Goal: Task Accomplishment & Management: Manage account settings

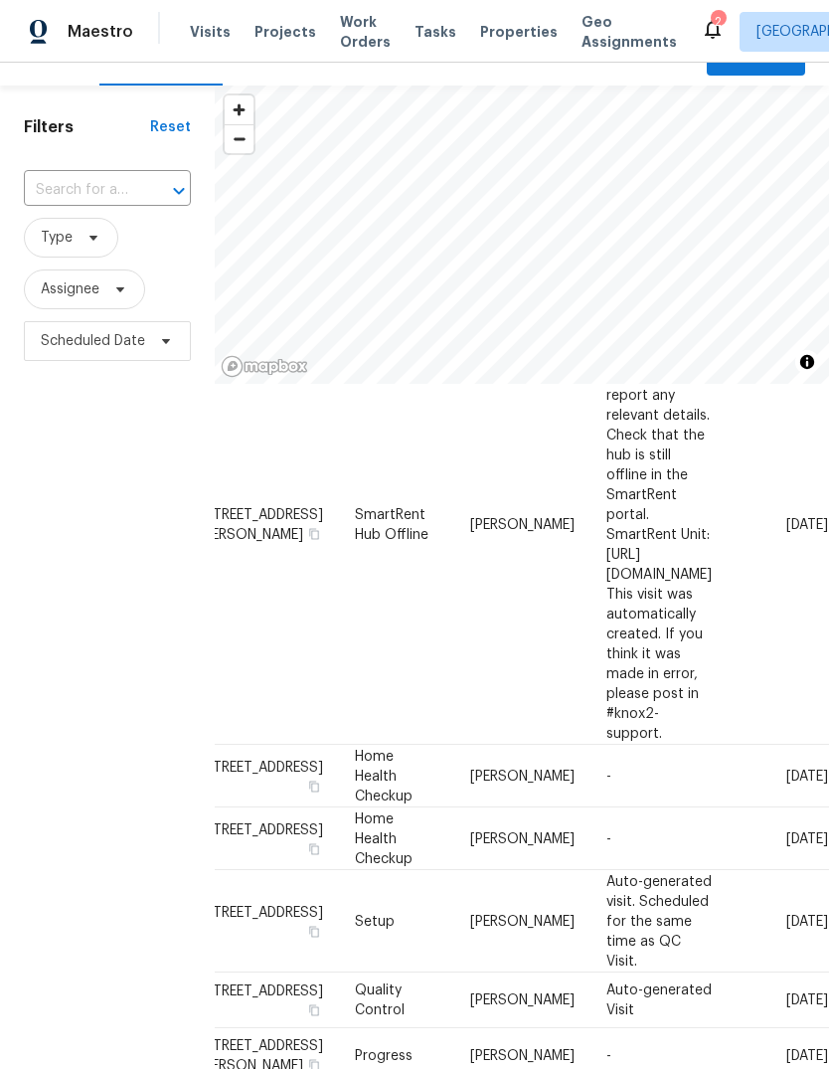
scroll to position [431, 132]
click at [606, 622] on span "Hub offline for over 24 hours. Please investigate and report any relevant detai…" at bounding box center [658, 522] width 105 height 431
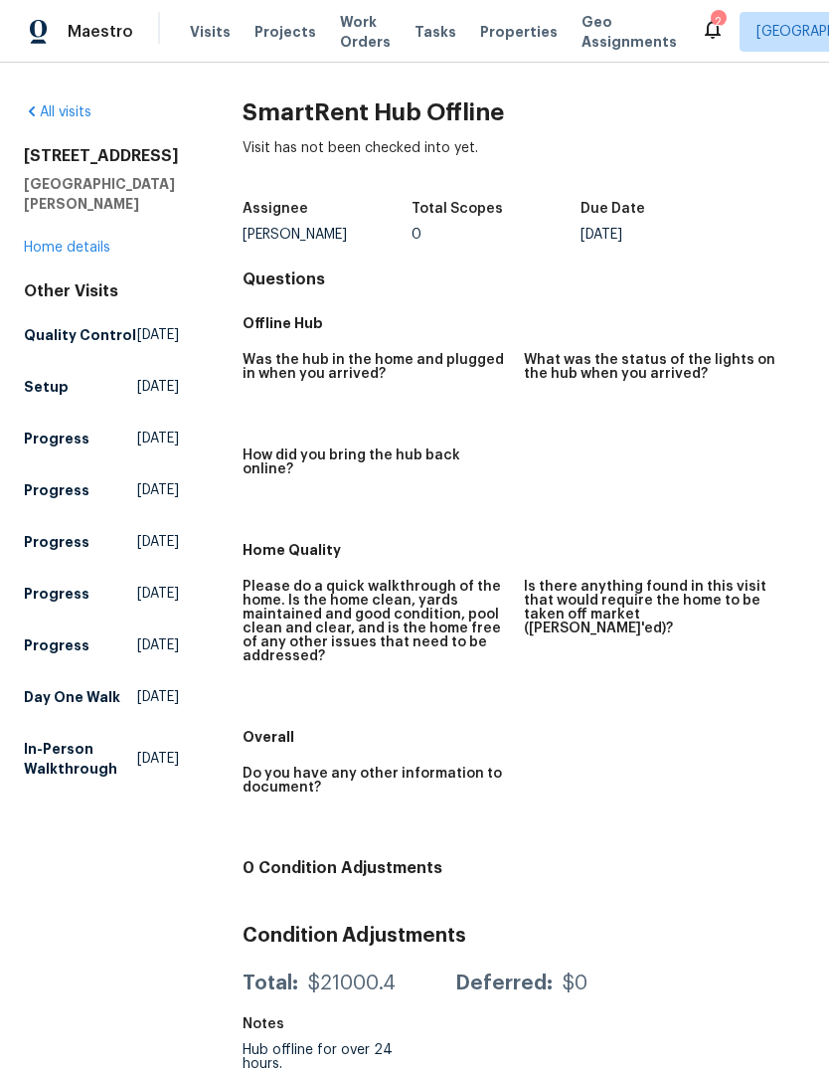
click at [85, 254] on link "Home details" at bounding box center [67, 248] width 86 height 14
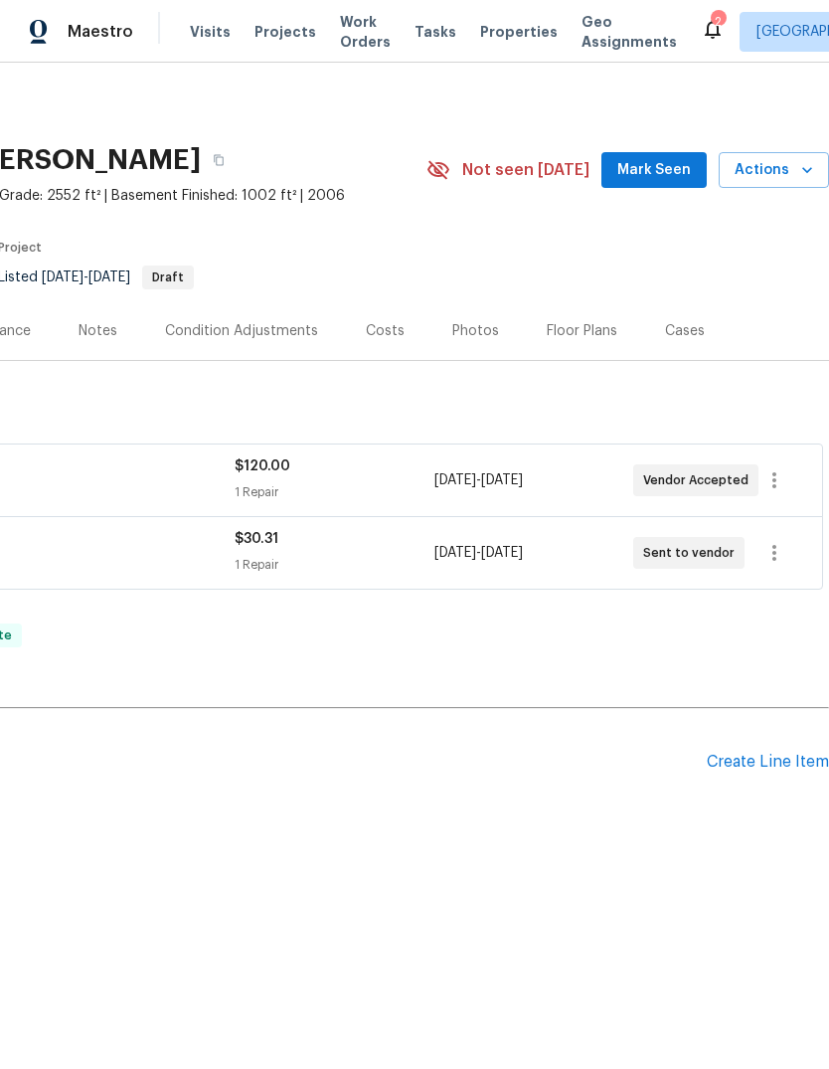
scroll to position [0, 294]
click at [788, 173] on span "Actions" at bounding box center [774, 170] width 79 height 25
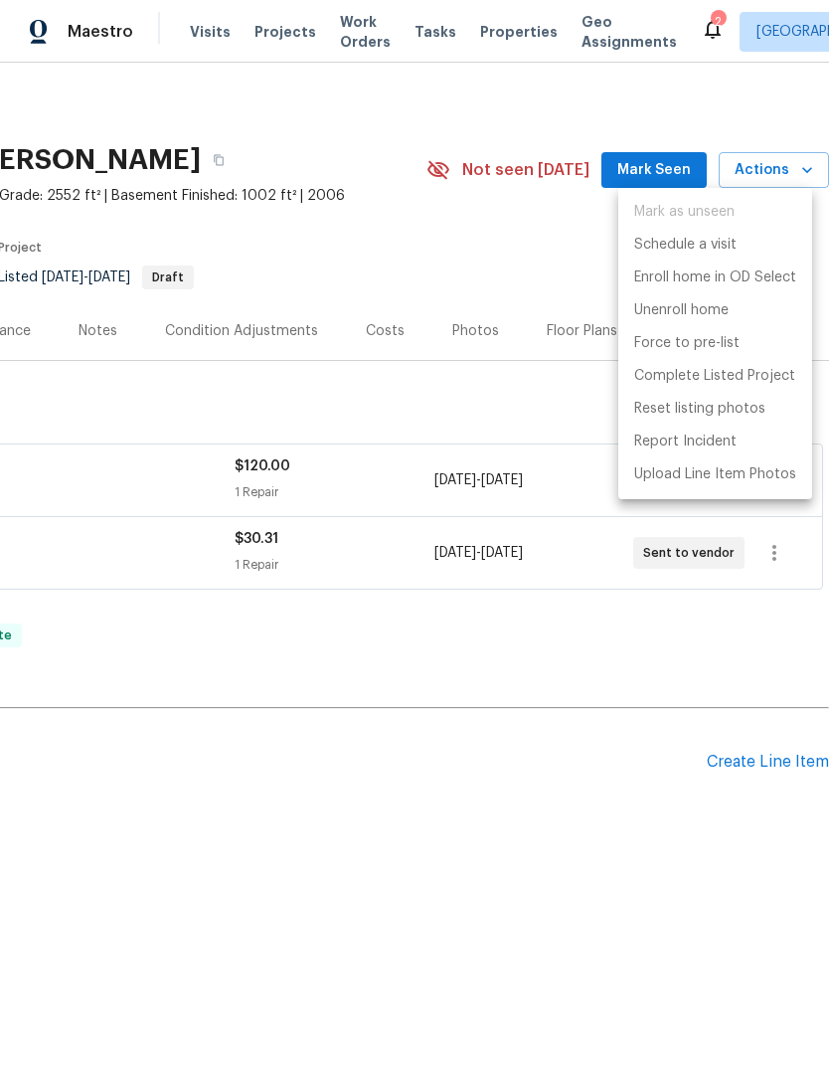
click at [503, 415] on div at bounding box center [414, 534] width 829 height 1069
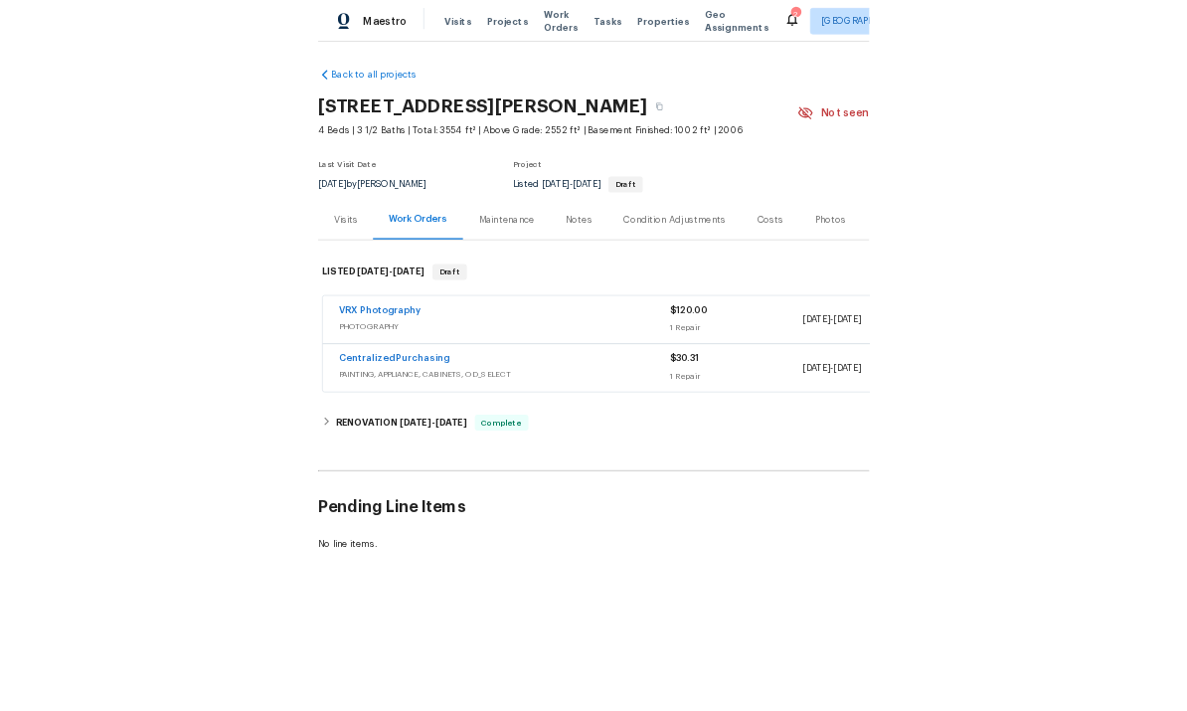
scroll to position [0, 0]
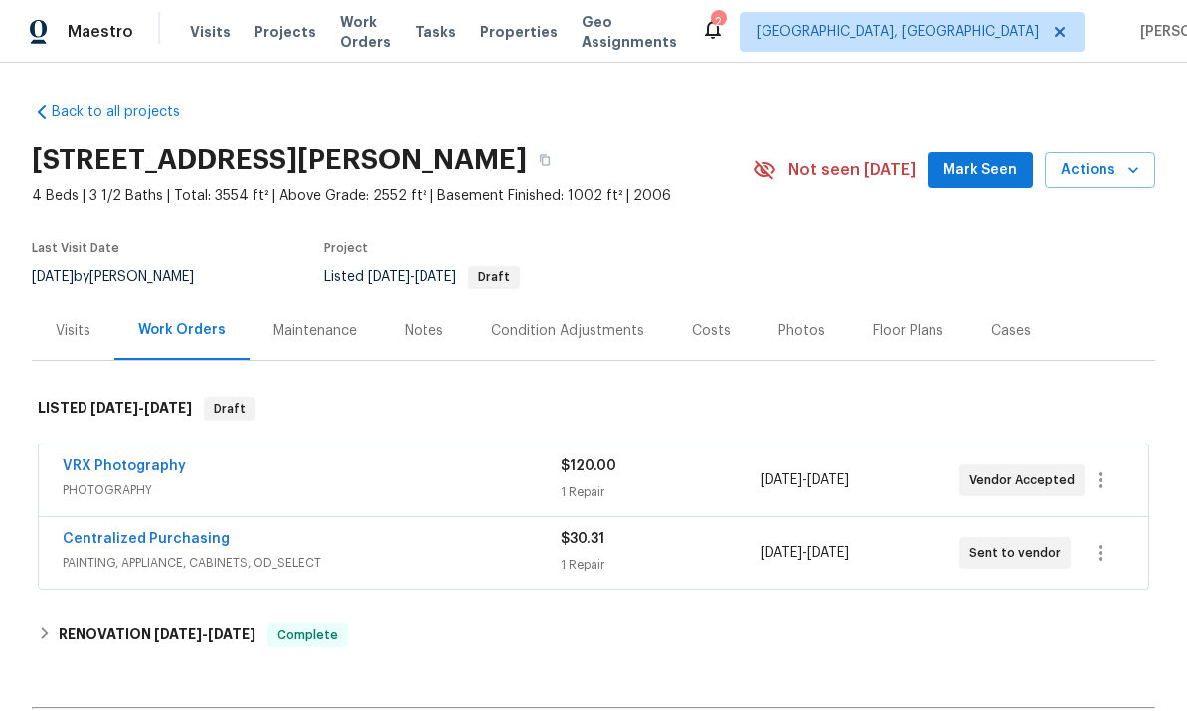
click at [80, 336] on div "Visits" at bounding box center [73, 331] width 35 height 20
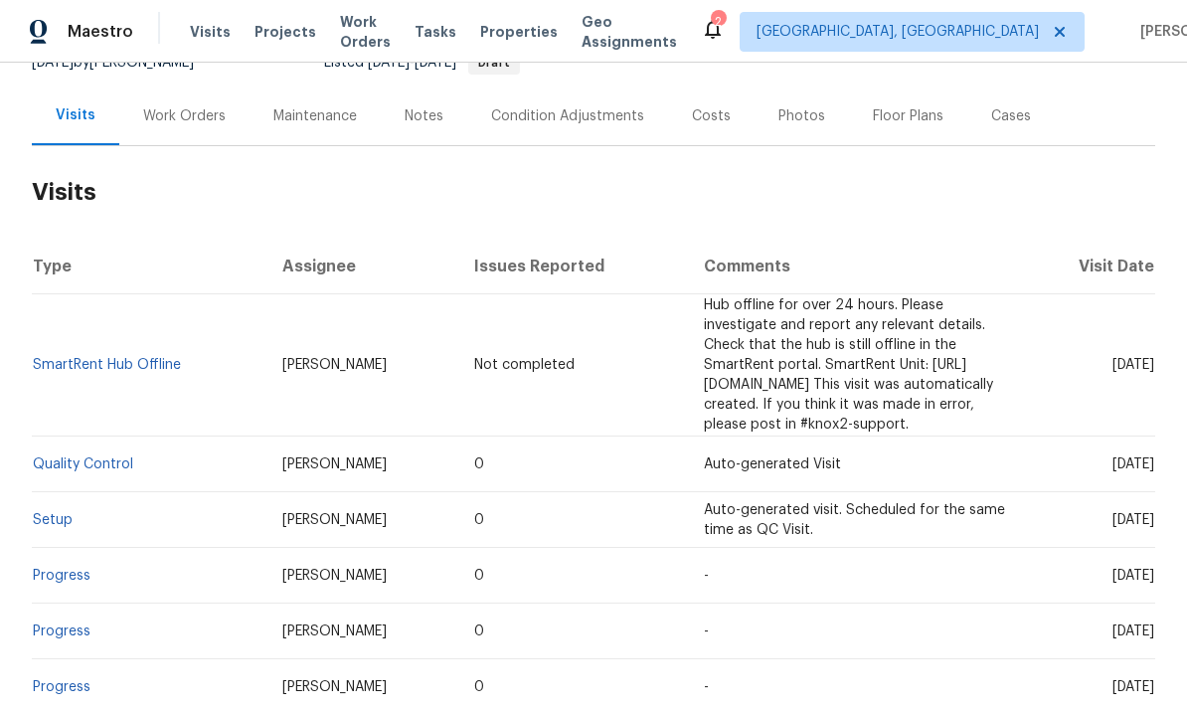
scroll to position [222, 0]
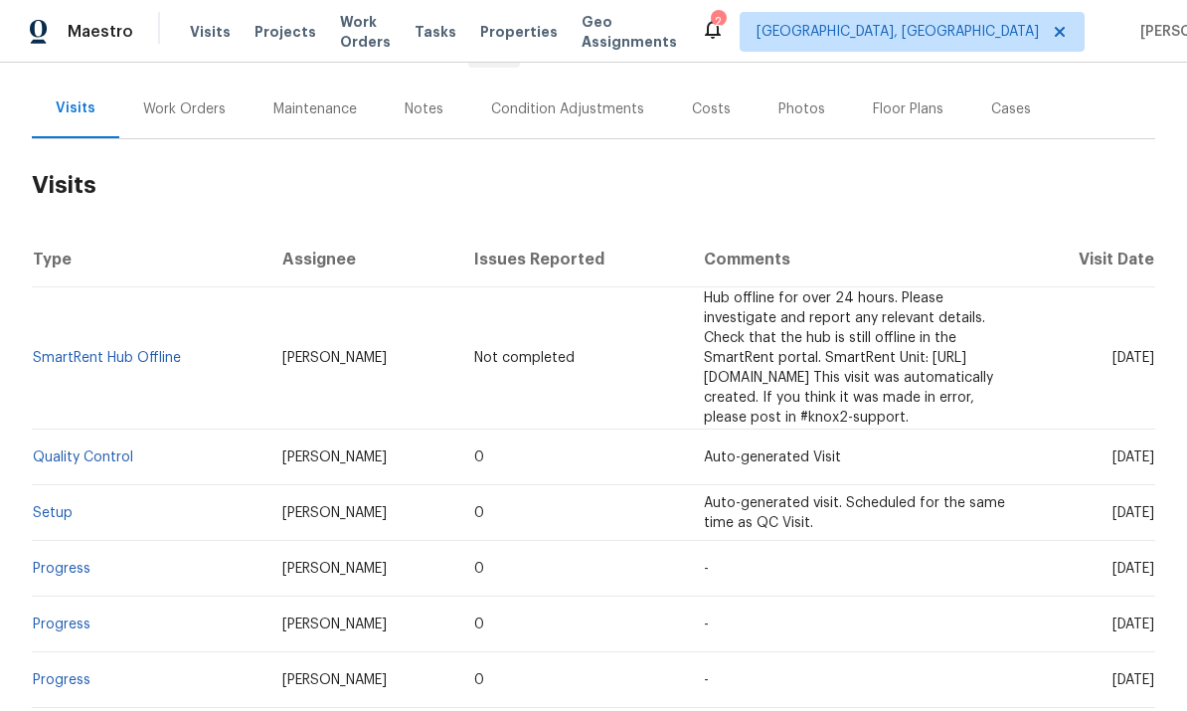
click at [114, 352] on link "SmartRent Hub Offline" at bounding box center [107, 358] width 148 height 14
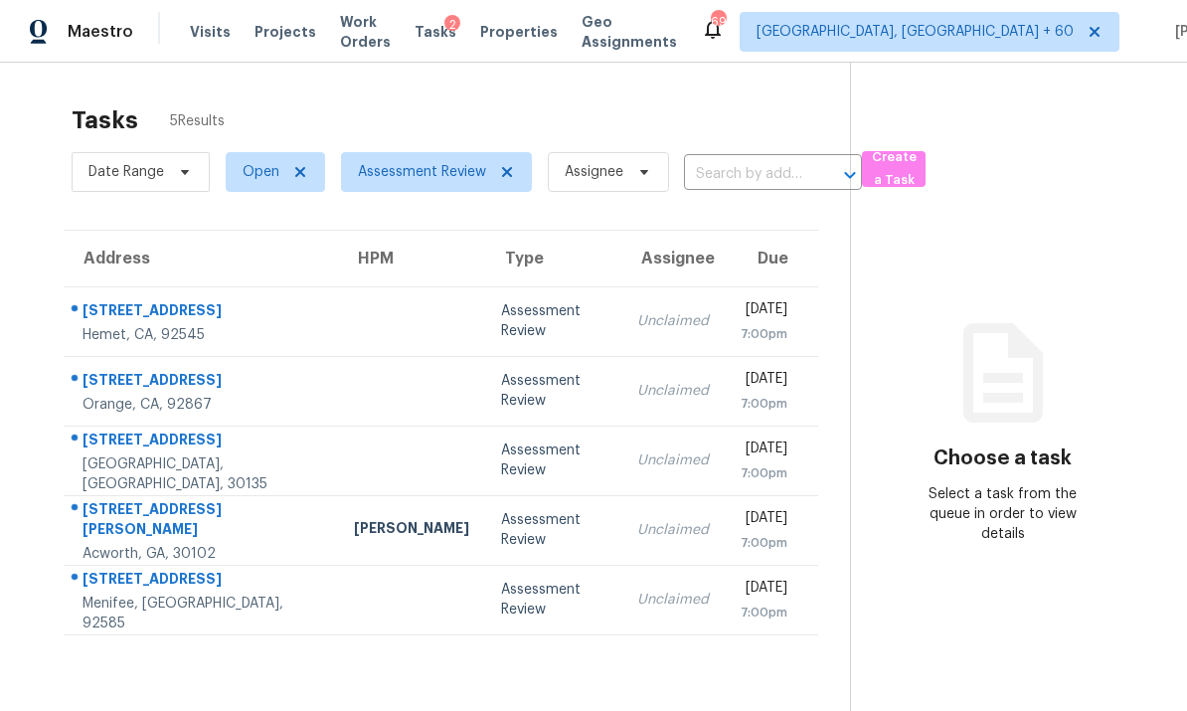
click at [338, 326] on td at bounding box center [411, 321] width 147 height 70
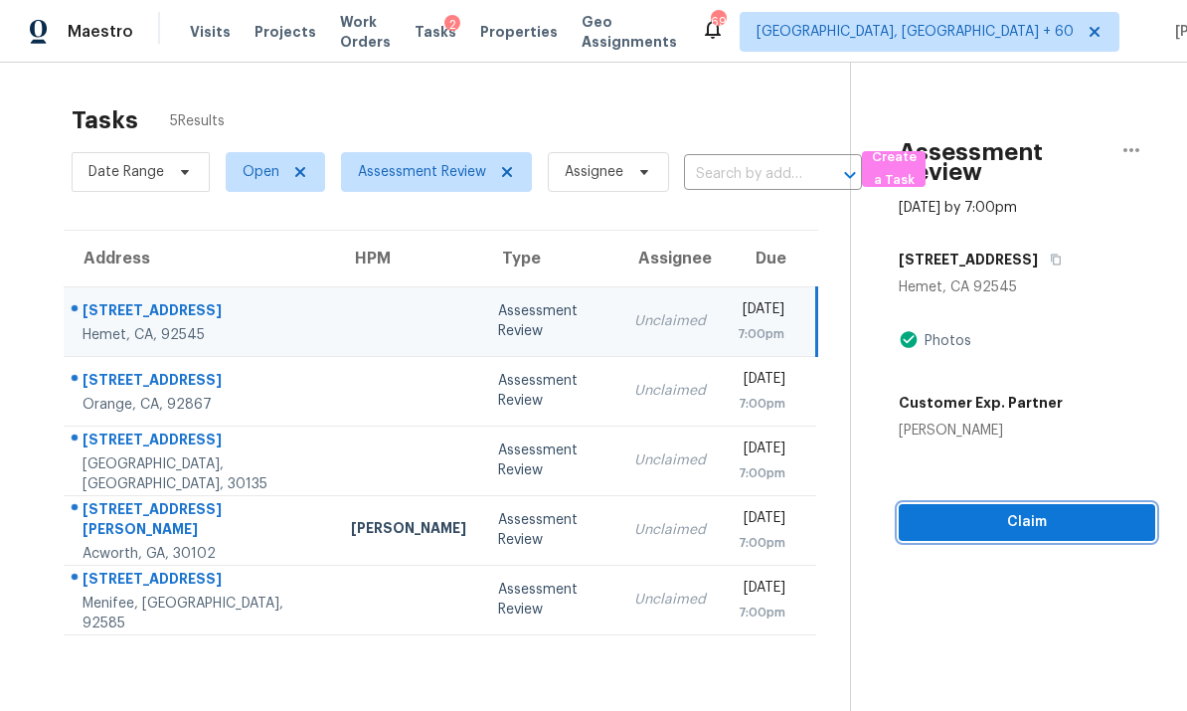
click at [1026, 522] on span "Claim" at bounding box center [1027, 522] width 225 height 25
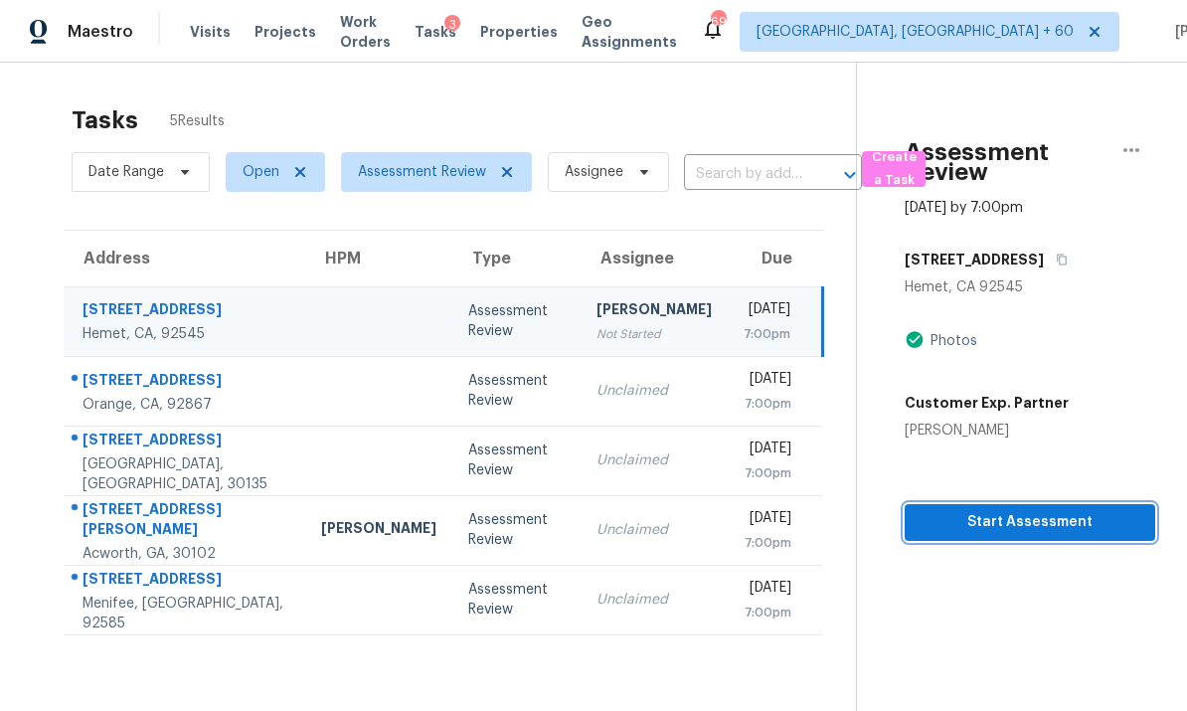
click at [1027, 521] on span "Start Assessment" at bounding box center [1030, 522] width 219 height 25
click at [1136, 149] on icon "button" at bounding box center [1131, 150] width 16 height 4
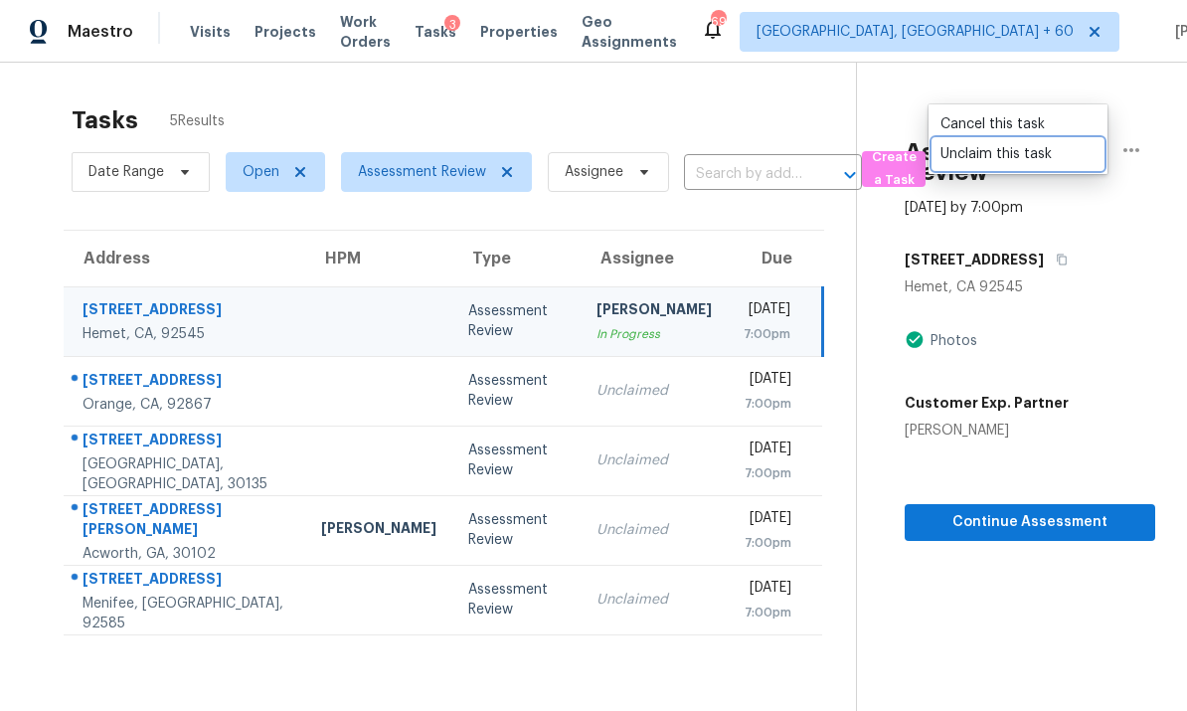
click at [1017, 162] on div "Unclaim this task" at bounding box center [1017, 154] width 155 height 20
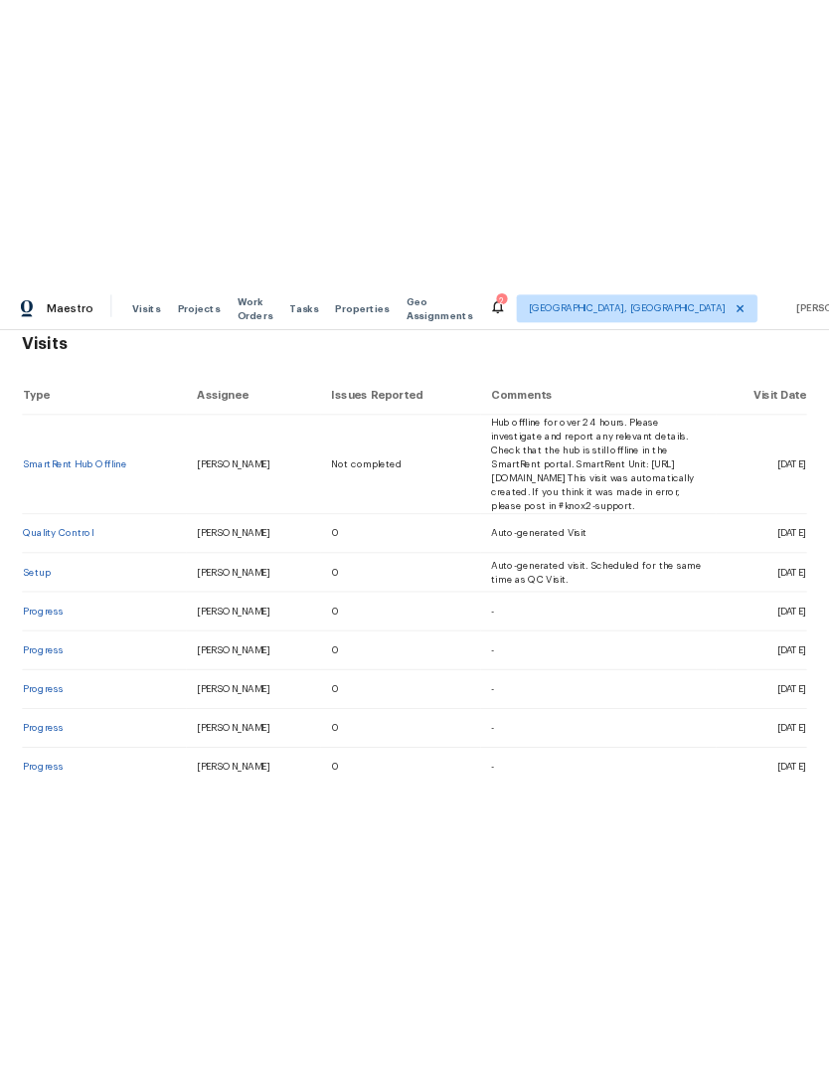
scroll to position [323, 0]
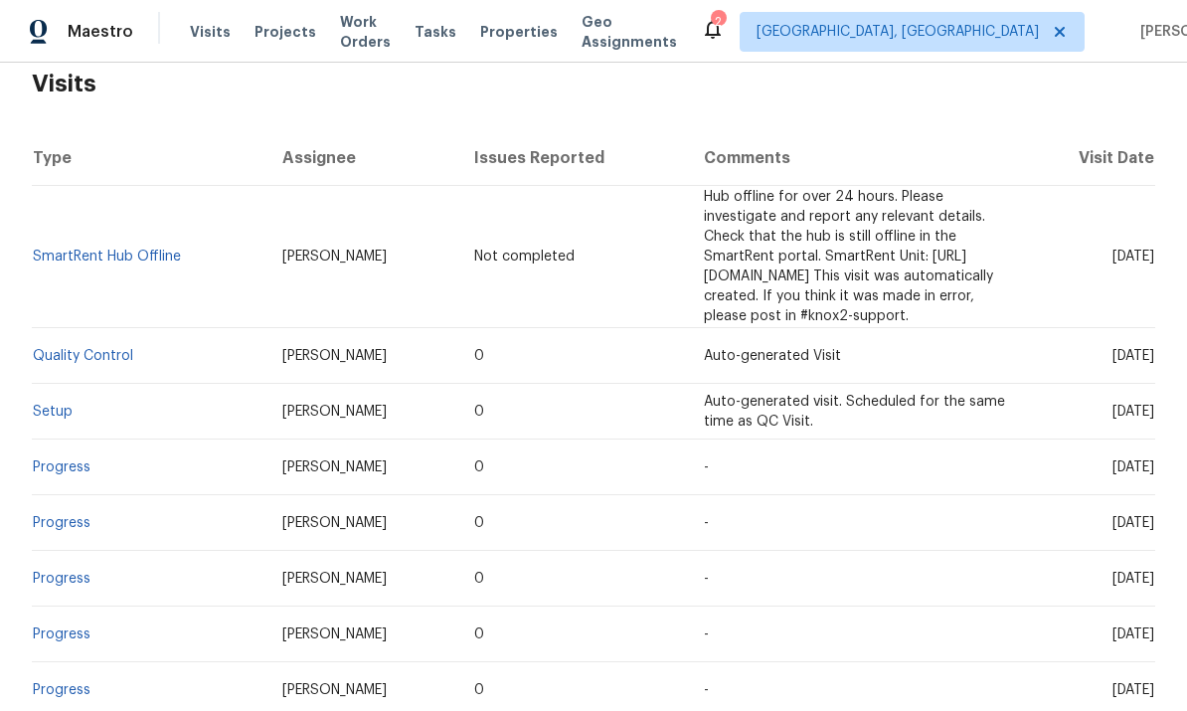
click at [53, 405] on link "Setup" at bounding box center [53, 412] width 40 height 14
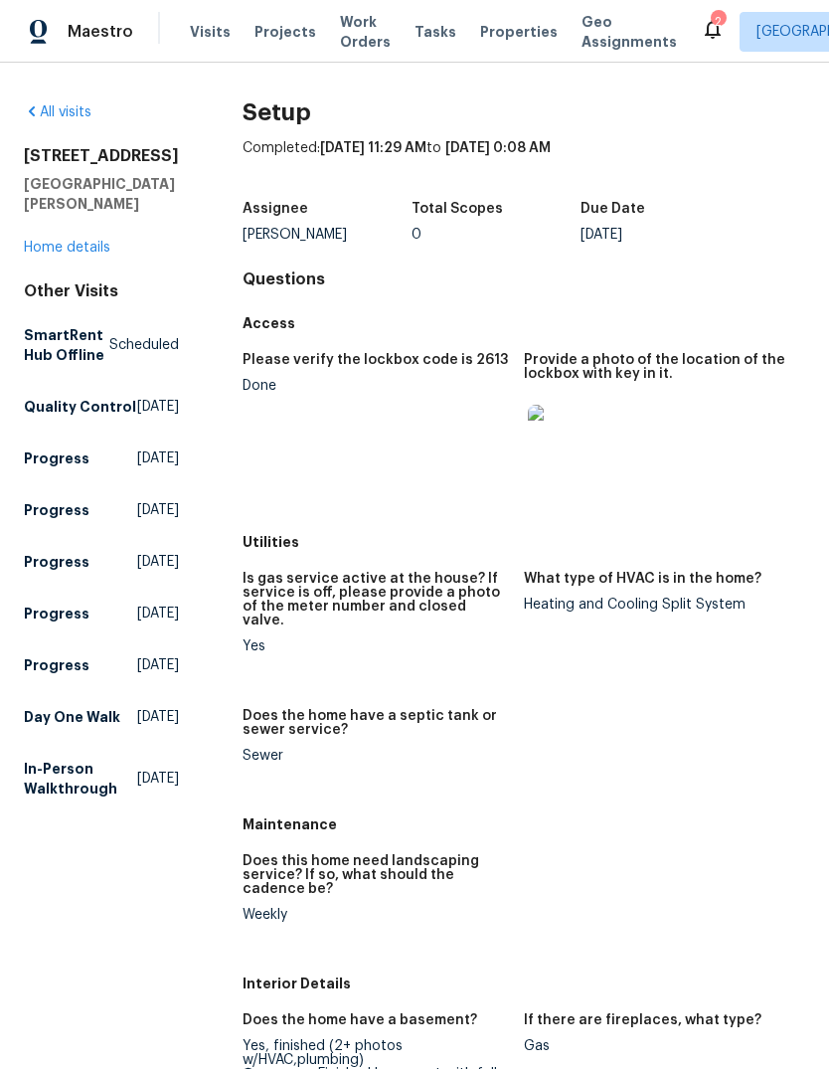
click at [85, 254] on link "Home details" at bounding box center [67, 248] width 86 height 14
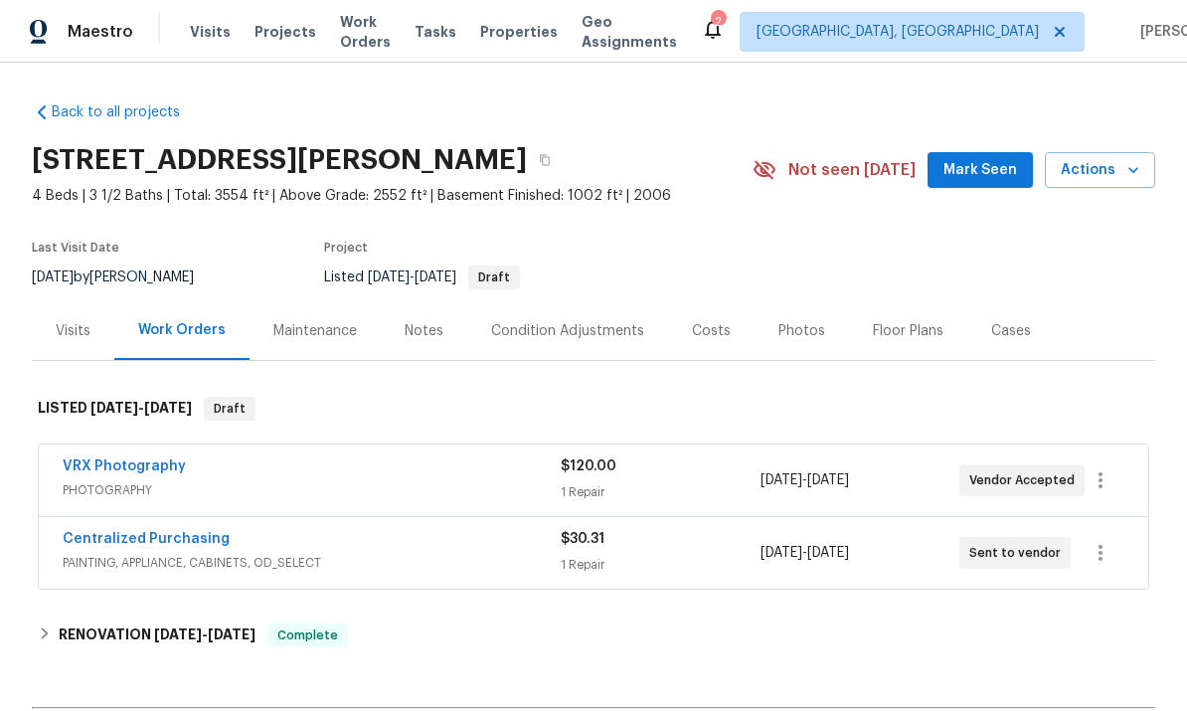
click at [75, 327] on div "Visits" at bounding box center [73, 331] width 35 height 20
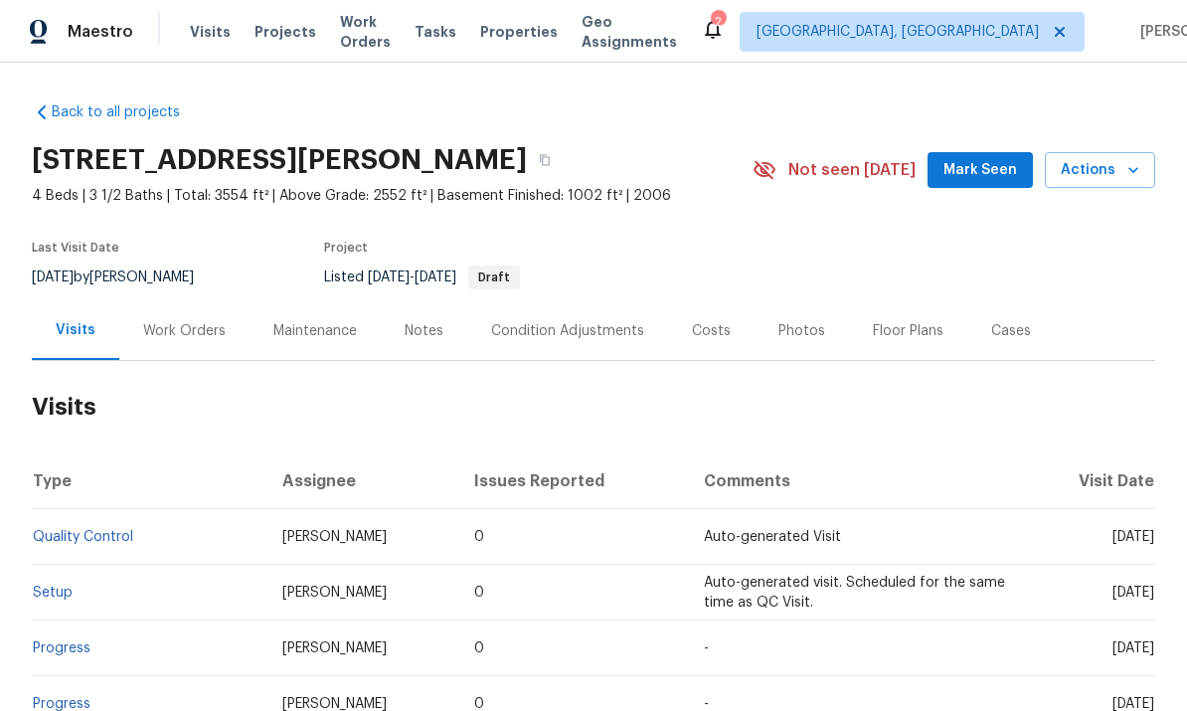
click at [532, 30] on span "Properties" at bounding box center [519, 32] width 78 height 20
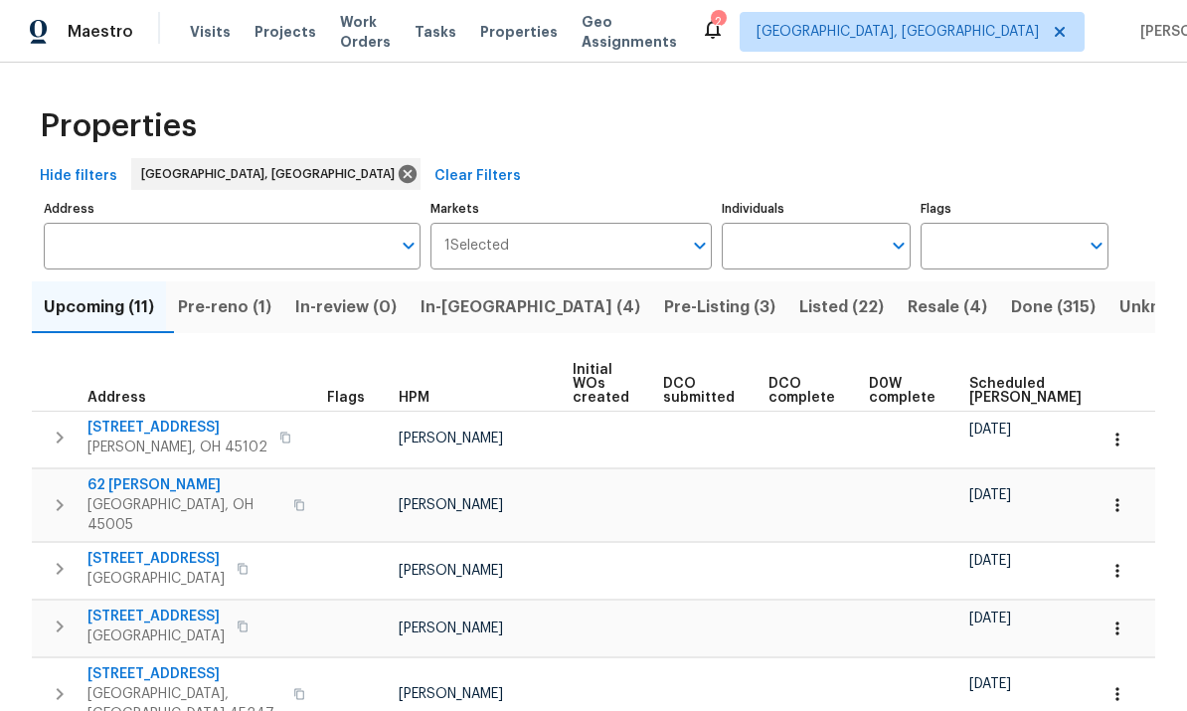
click at [479, 307] on span "In-reno (4)" at bounding box center [531, 307] width 220 height 28
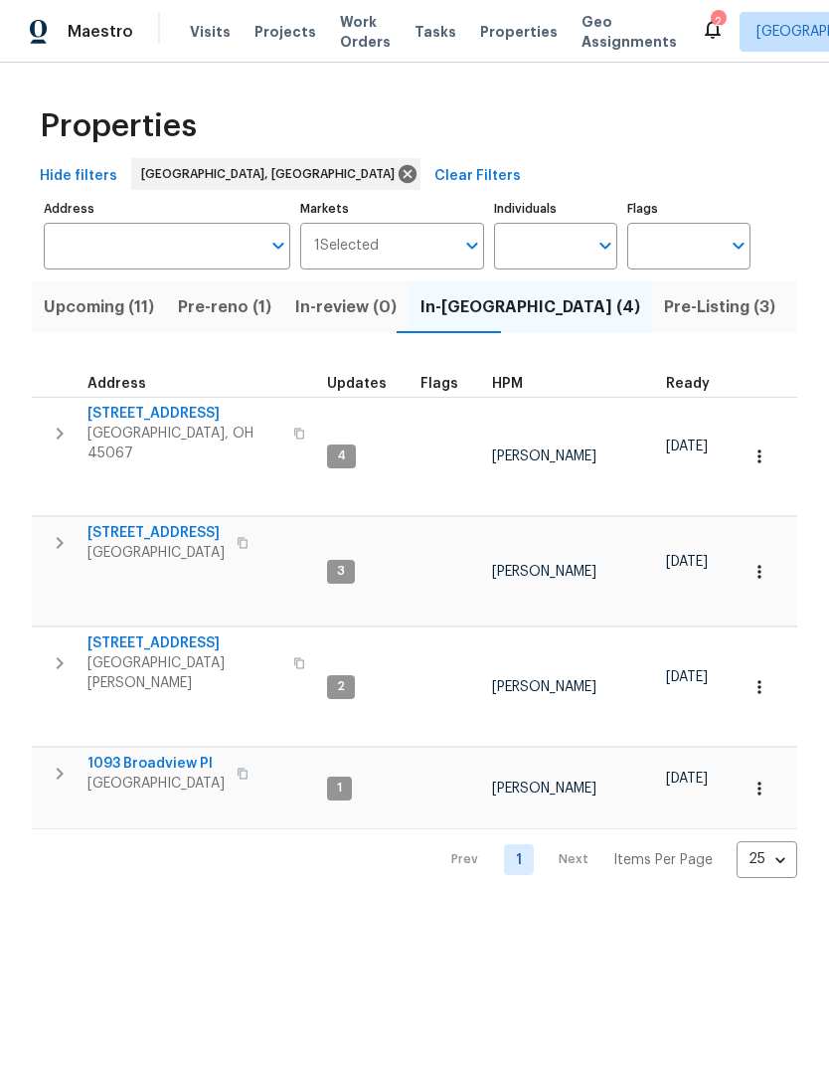
click at [58, 657] on icon "button" at bounding box center [60, 663] width 7 height 12
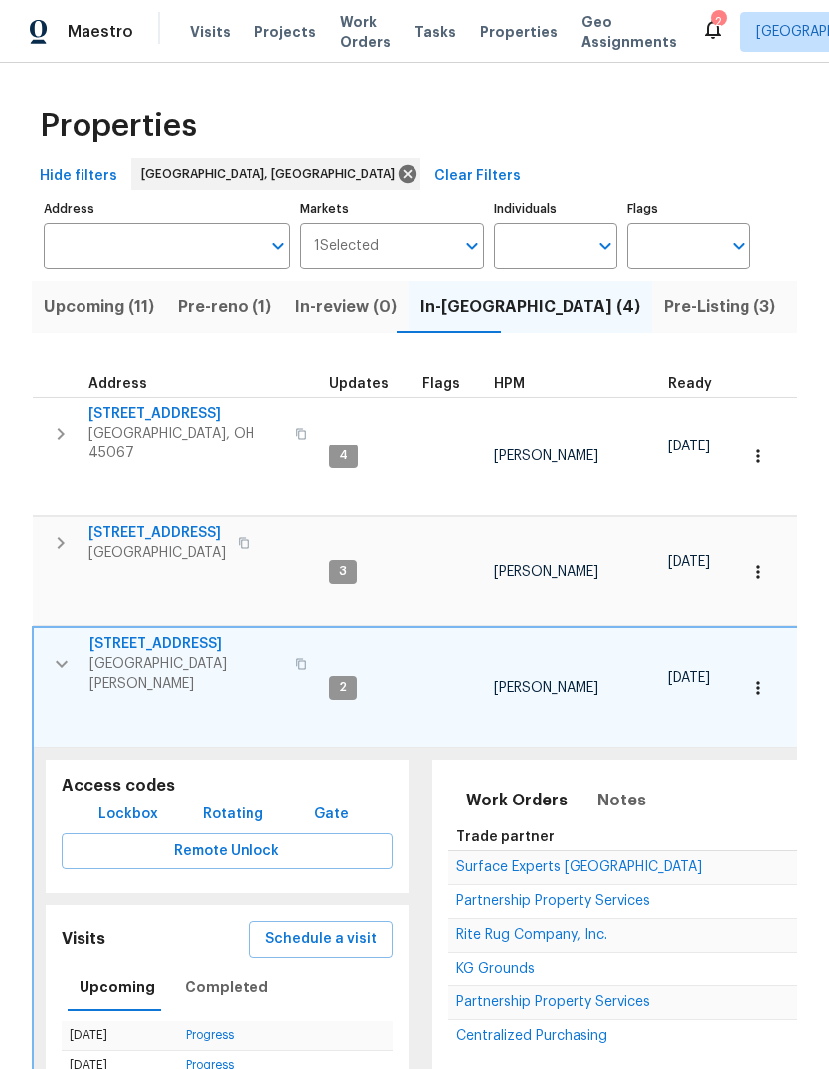
click at [166, 634] on span "6038 Glennsbury Ct" at bounding box center [186, 644] width 194 height 20
click at [95, 322] on button "Upcoming (11)" at bounding box center [99, 307] width 134 height 52
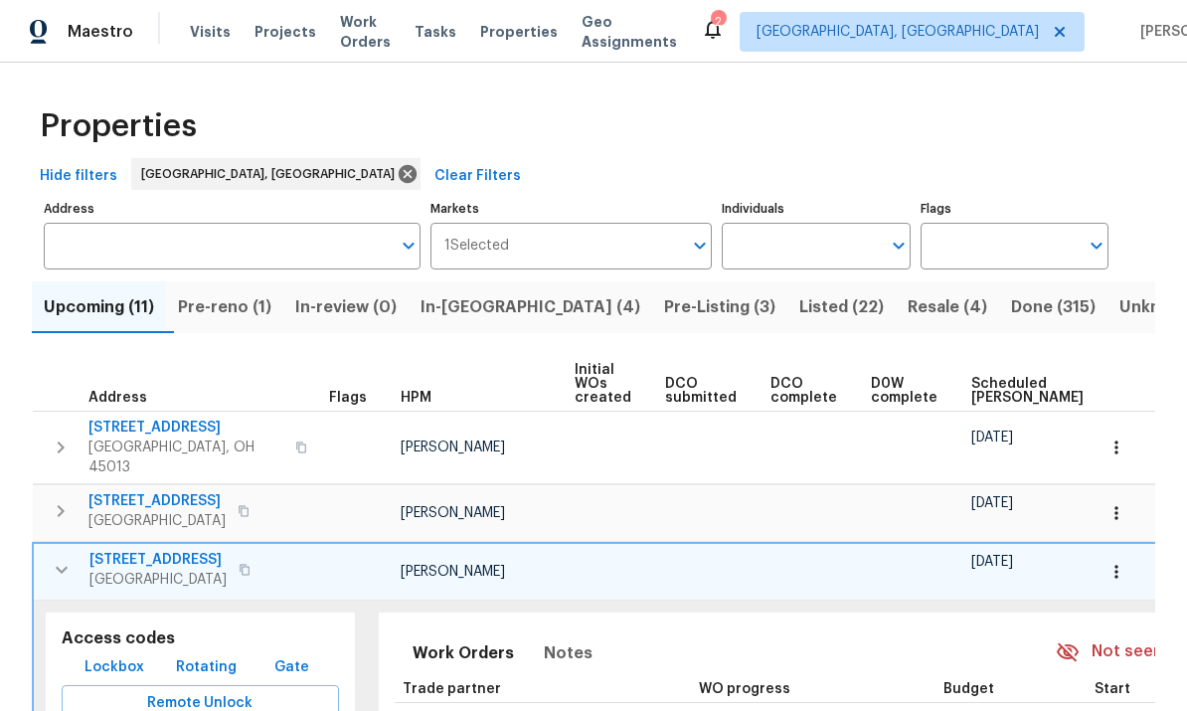
click at [55, 558] on icon "button" at bounding box center [62, 570] width 24 height 24
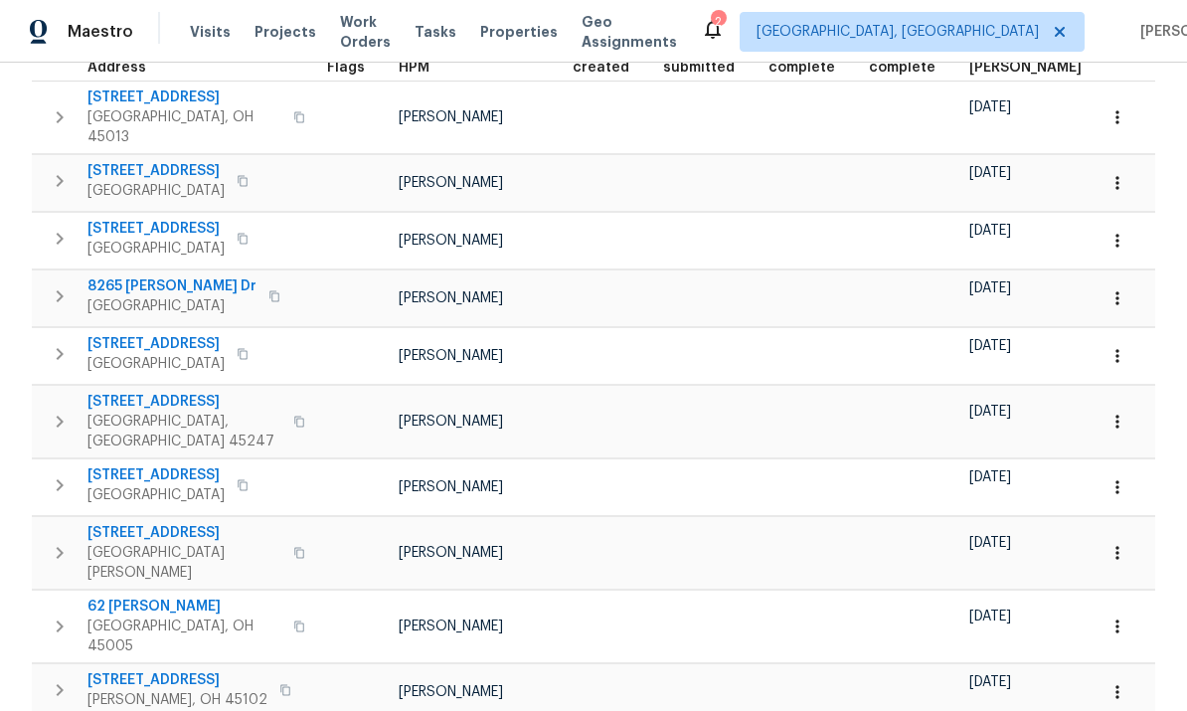
scroll to position [329, 0]
click at [1124, 544] on icon "button" at bounding box center [1117, 554] width 20 height 20
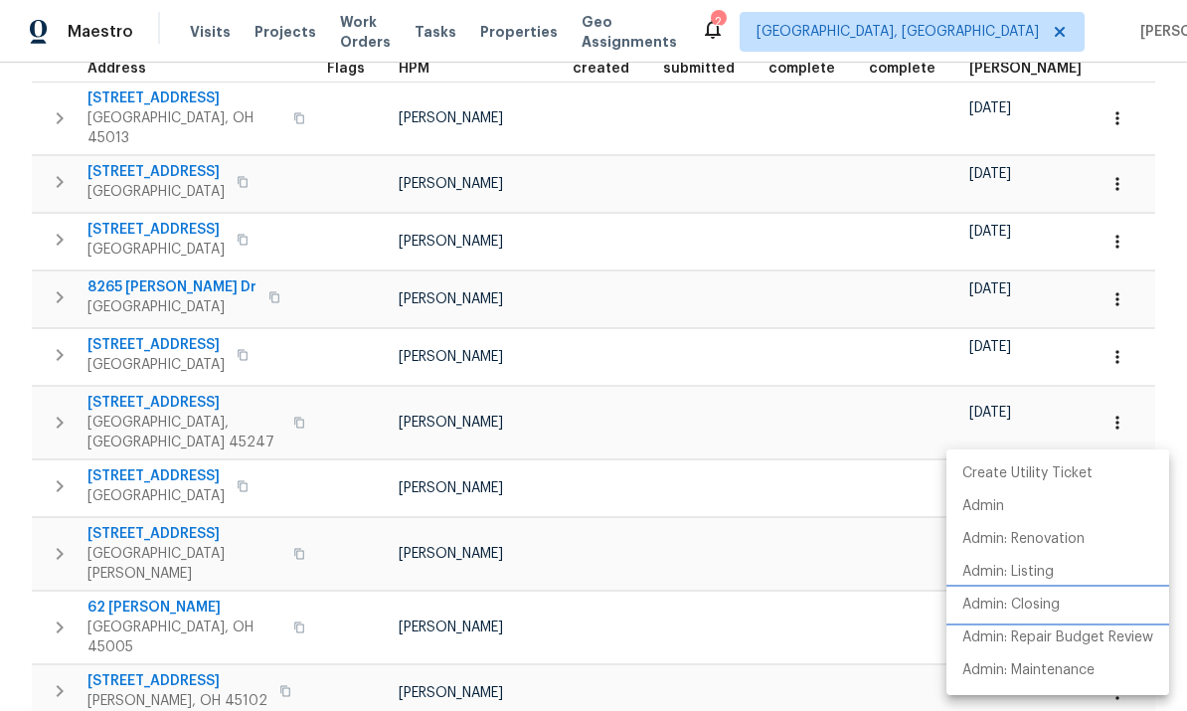
click at [1048, 610] on p "Admin: Closing" at bounding box center [1010, 604] width 97 height 21
click at [605, 597] on div at bounding box center [593, 355] width 1187 height 711
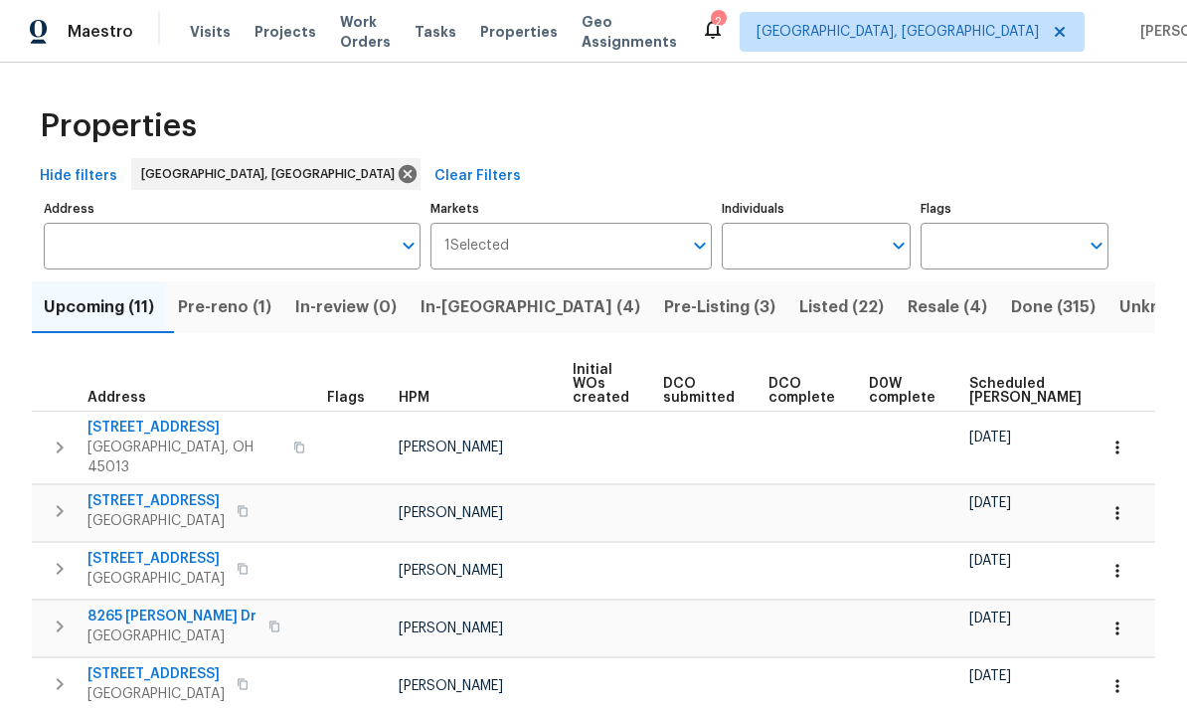
scroll to position [0, 0]
click at [484, 293] on button "In-reno (4)" at bounding box center [531, 307] width 244 height 52
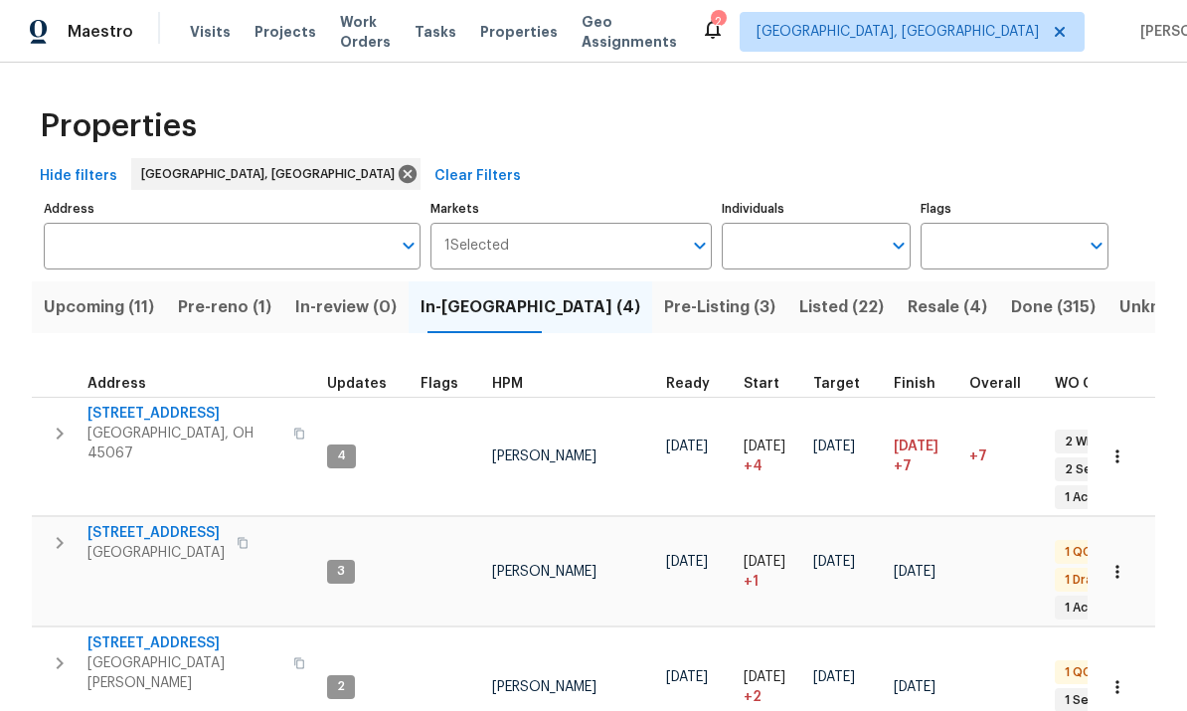
scroll to position [16, 0]
click at [664, 296] on span "Pre-Listing (3)" at bounding box center [719, 307] width 111 height 28
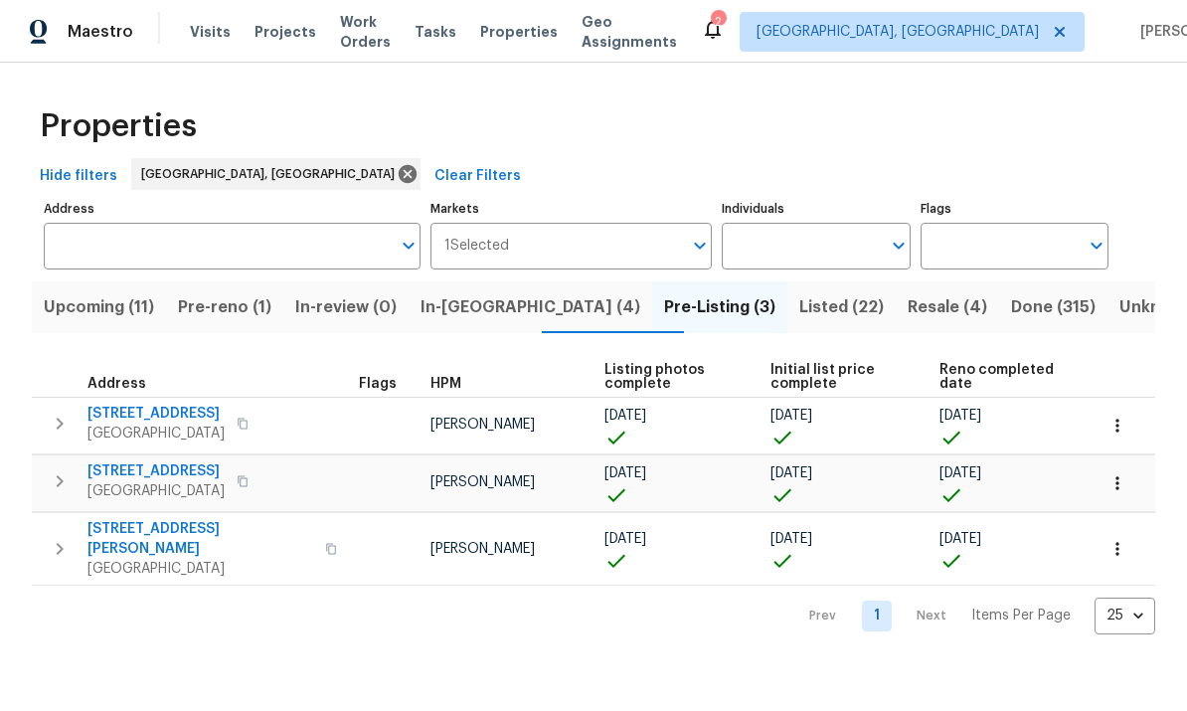
click at [799, 298] on span "Listed (22)" at bounding box center [841, 307] width 84 height 28
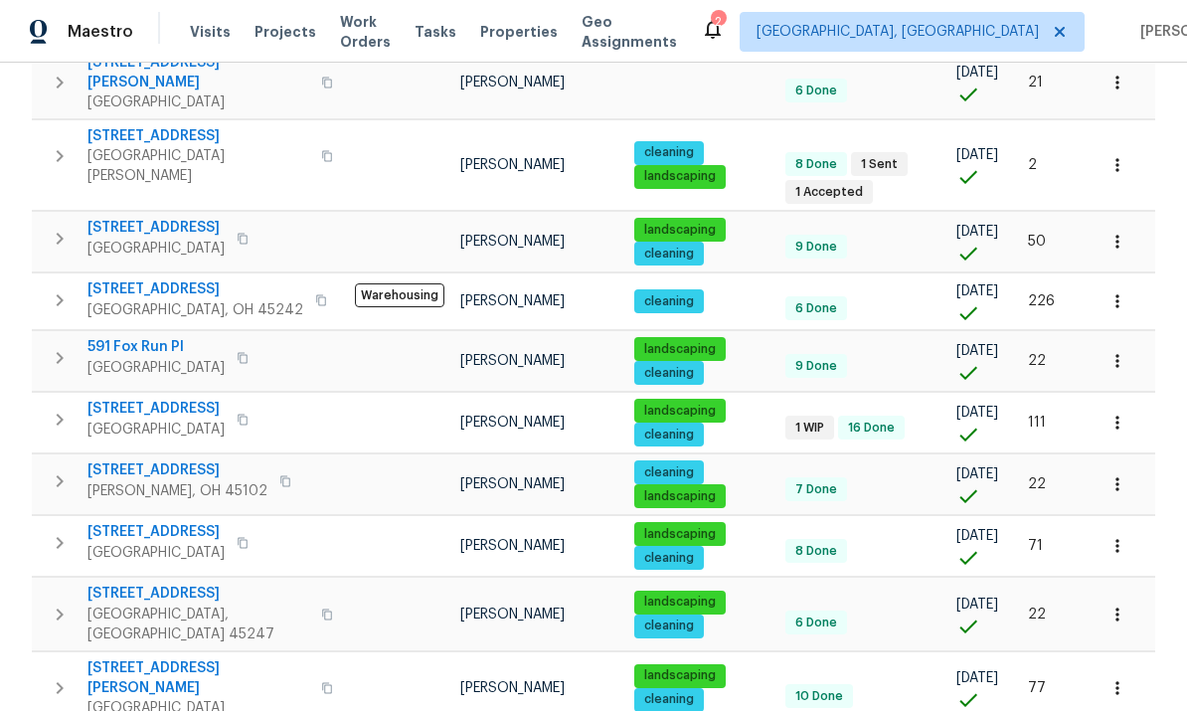
scroll to position [687, 0]
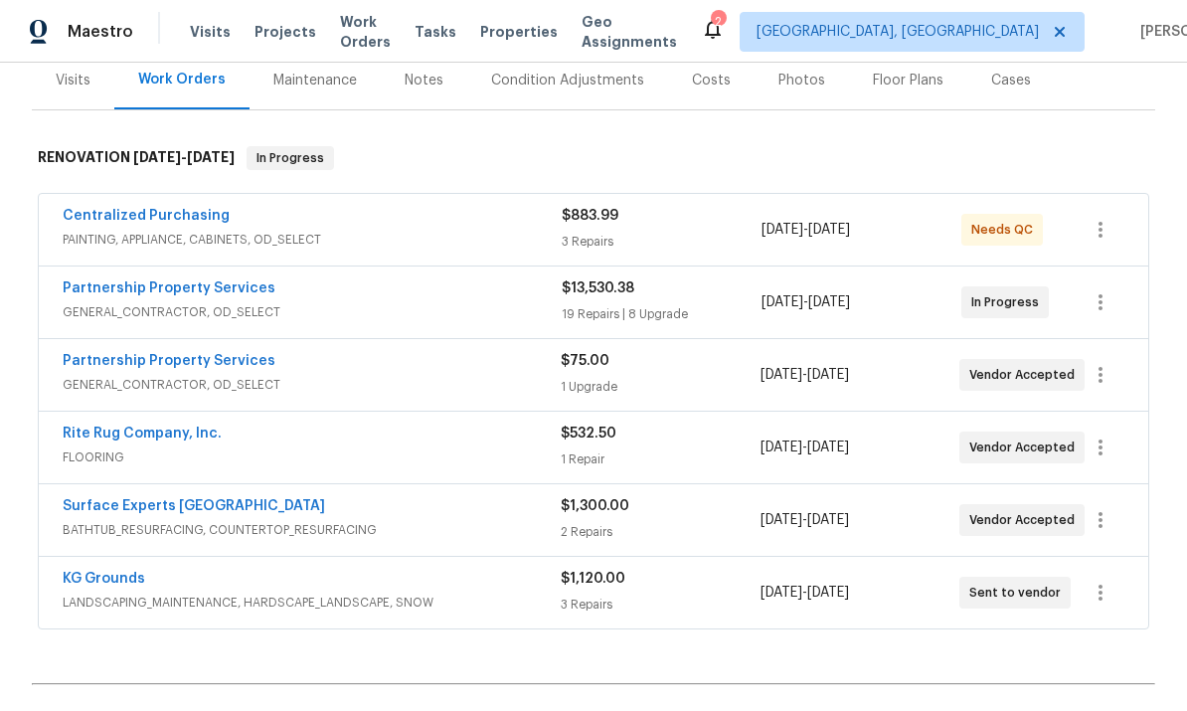
scroll to position [252, 0]
click at [339, 296] on div "Partnership Property Services" at bounding box center [312, 289] width 499 height 24
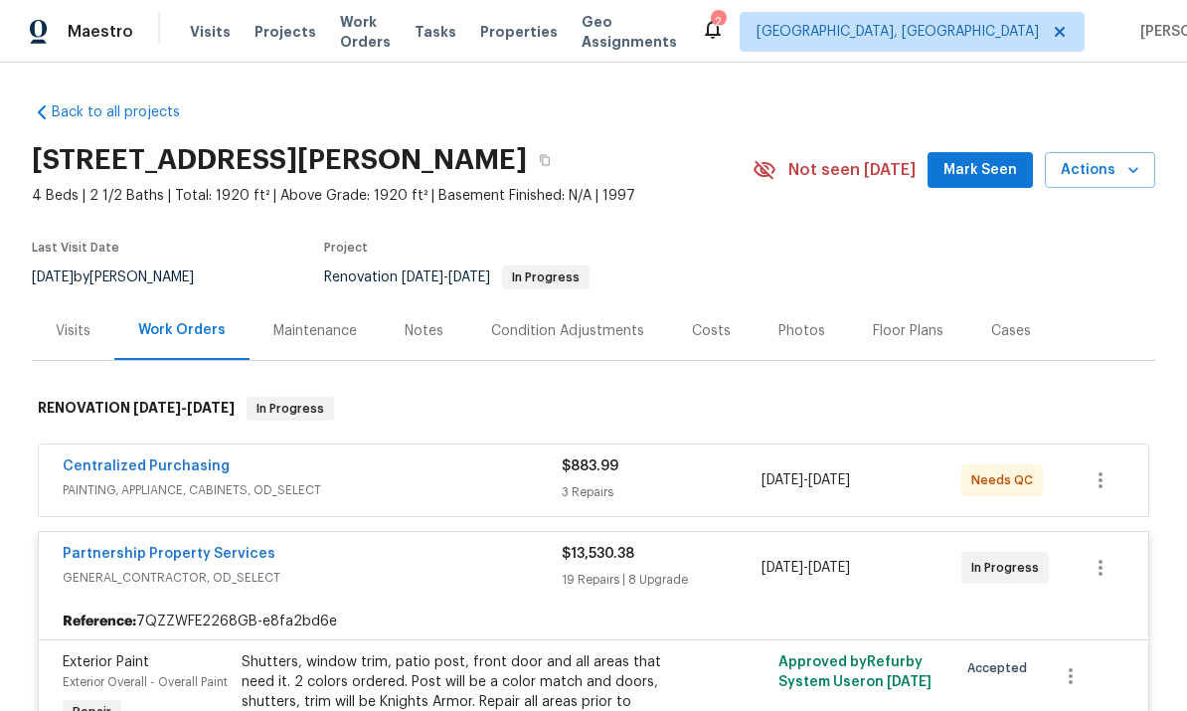
scroll to position [0, 0]
click at [337, 474] on div "Centralized Purchasing" at bounding box center [312, 468] width 499 height 24
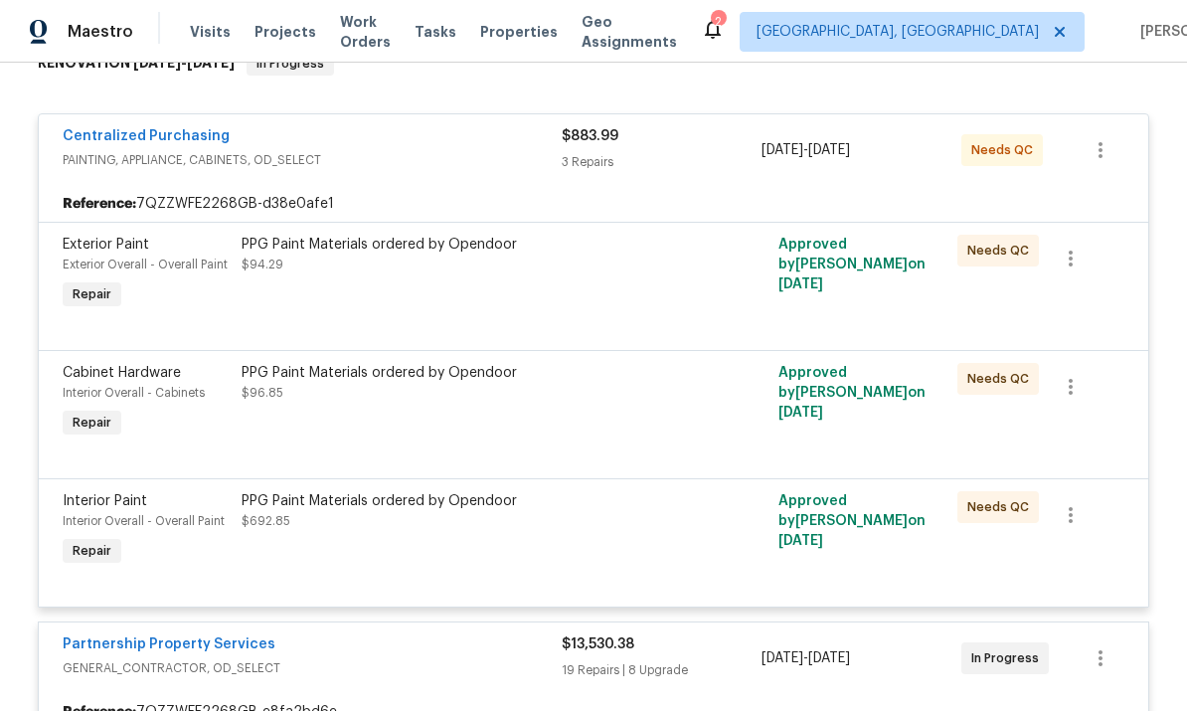
scroll to position [347, 0]
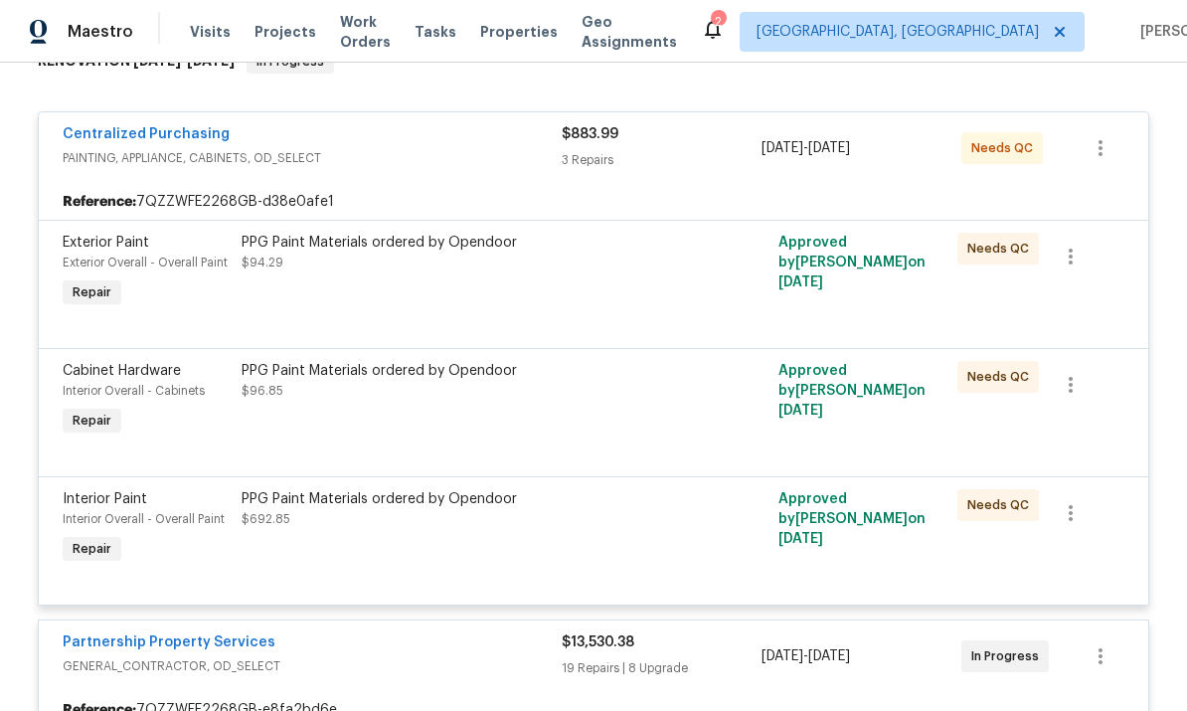
click at [349, 406] on div "PPG Paint Materials ordered by Opendoor $96.85" at bounding box center [459, 400] width 447 height 91
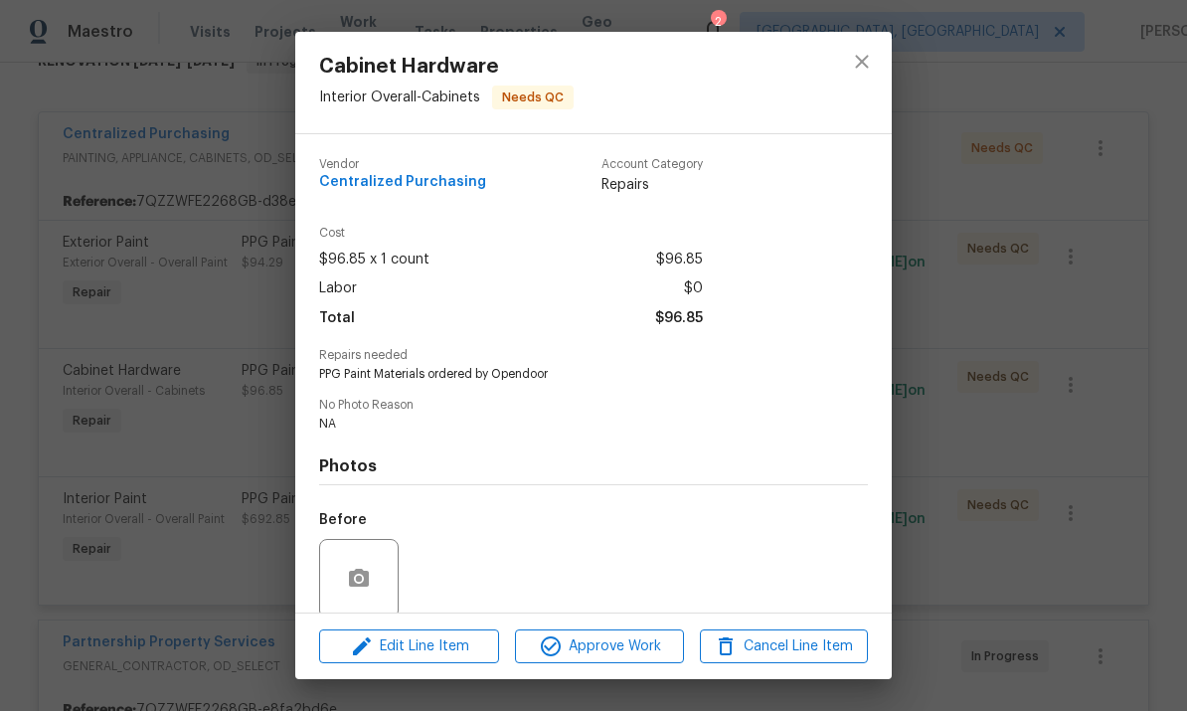
scroll to position [0, 0]
click at [828, 71] on icon "close" at bounding box center [862, 62] width 24 height 24
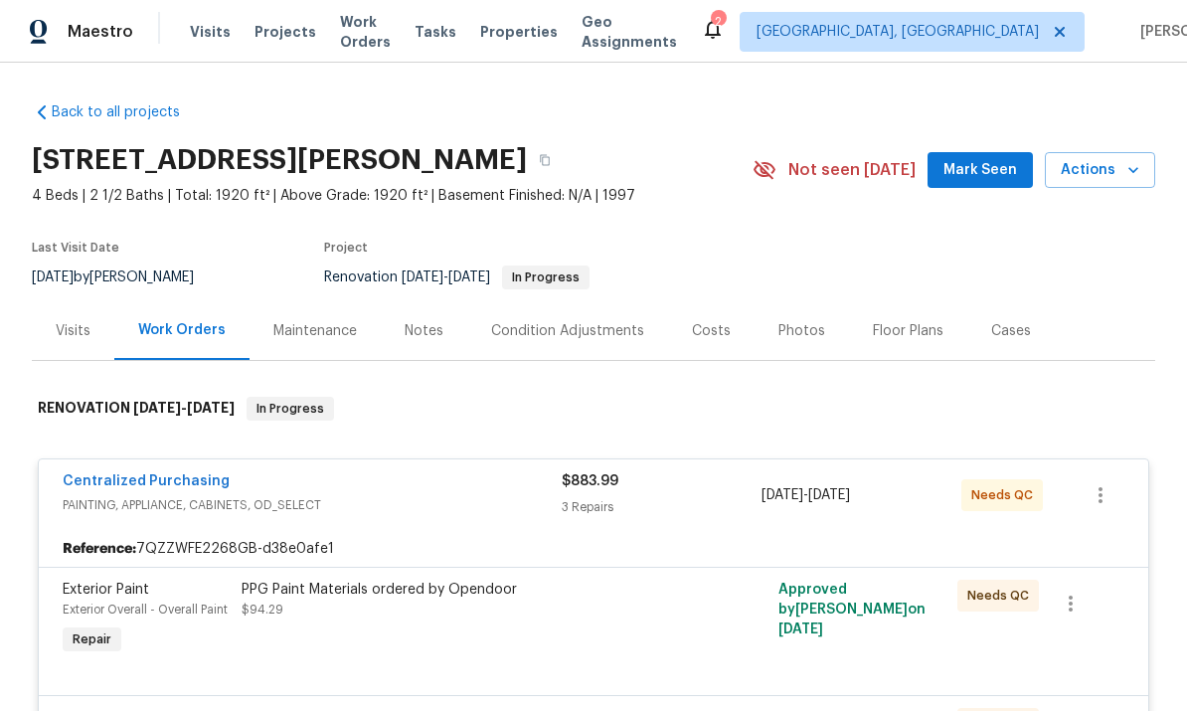
click at [710, 338] on div "Costs" at bounding box center [711, 331] width 39 height 20
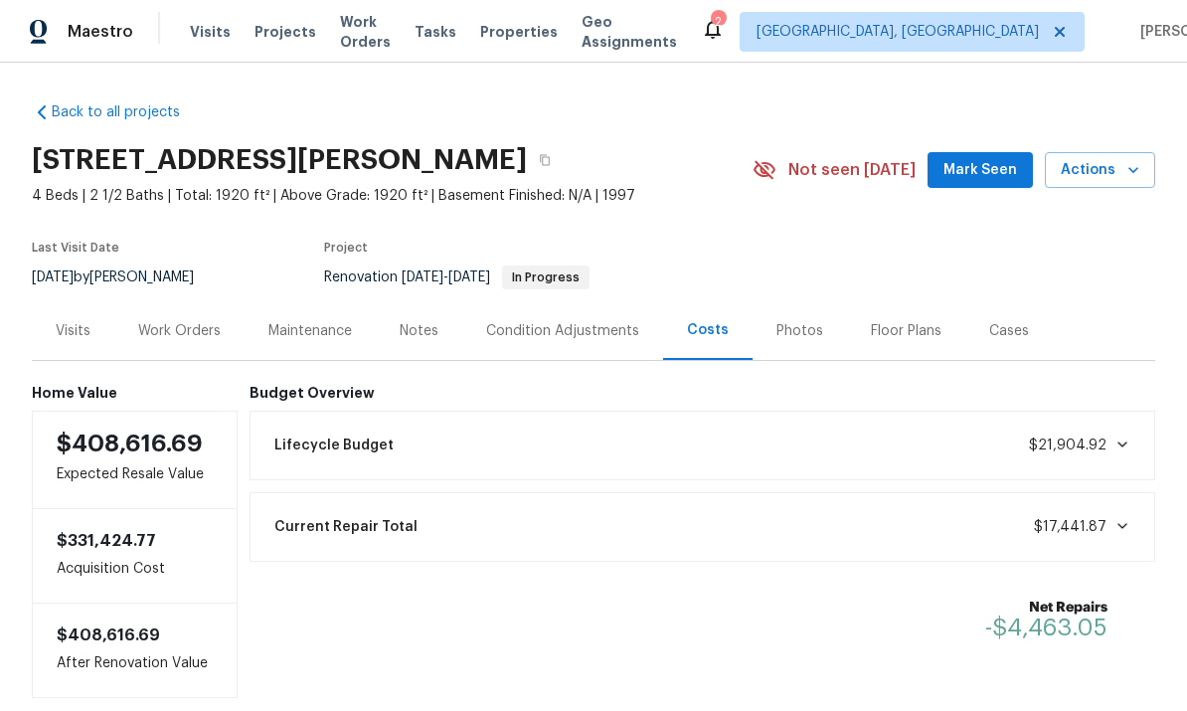
click at [189, 328] on div "Work Orders" at bounding box center [179, 331] width 83 height 20
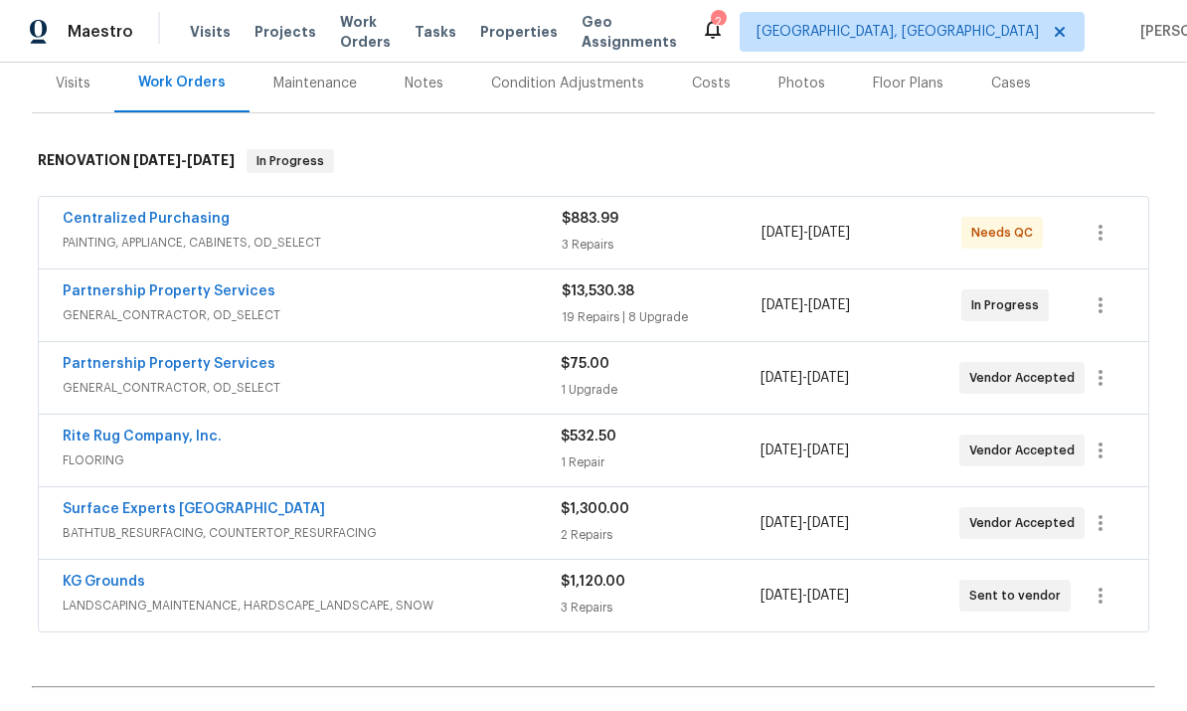
scroll to position [254, 0]
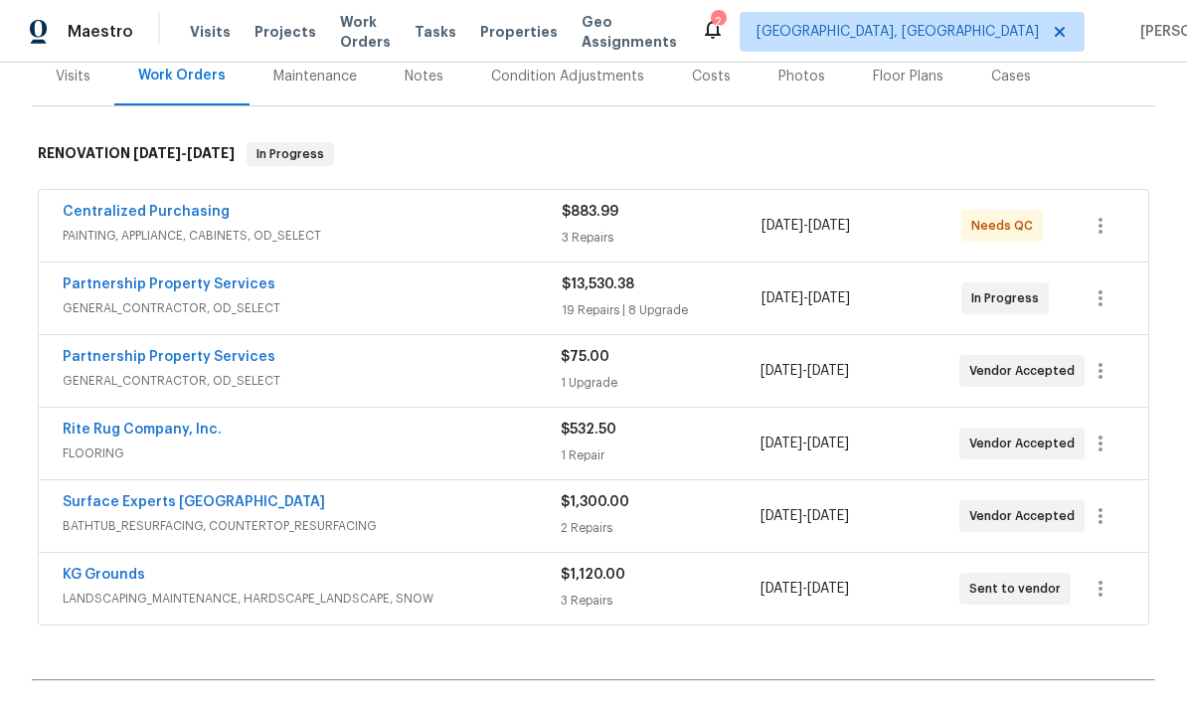
click at [334, 310] on span "GENERAL_CONTRACTOR, OD_SELECT" at bounding box center [312, 308] width 499 height 20
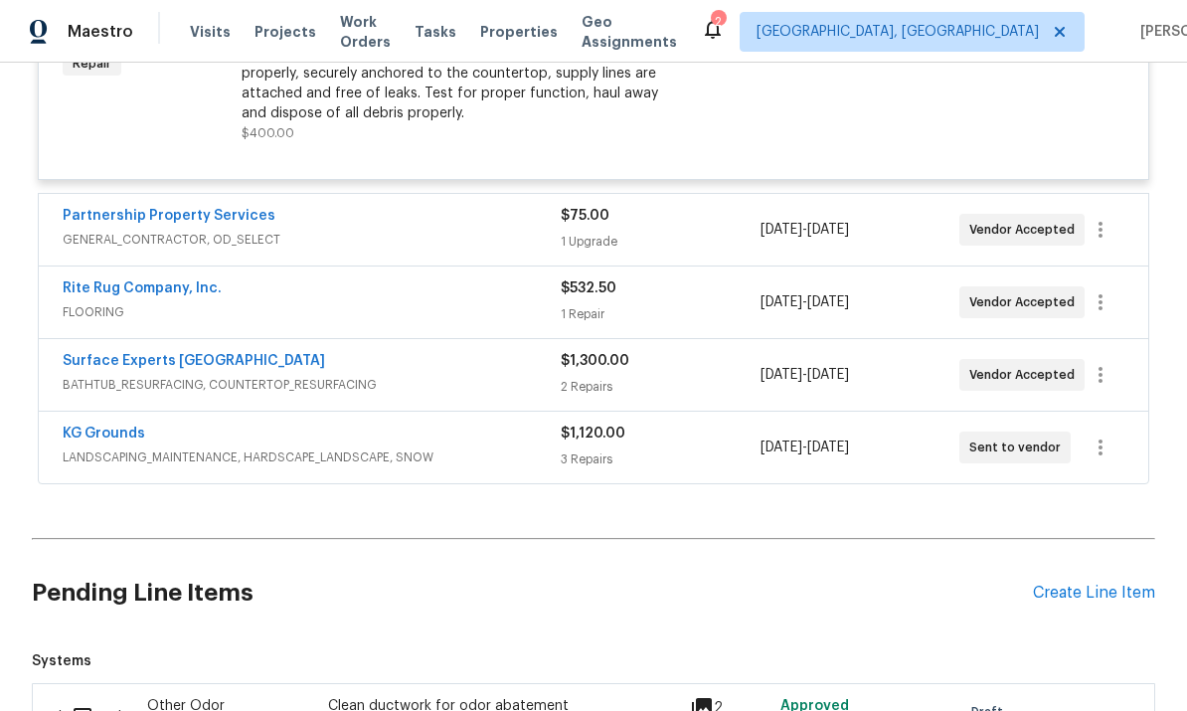
scroll to position [5176, 0]
click at [449, 244] on span "GENERAL_CONTRACTOR, OD_SELECT" at bounding box center [312, 241] width 498 height 20
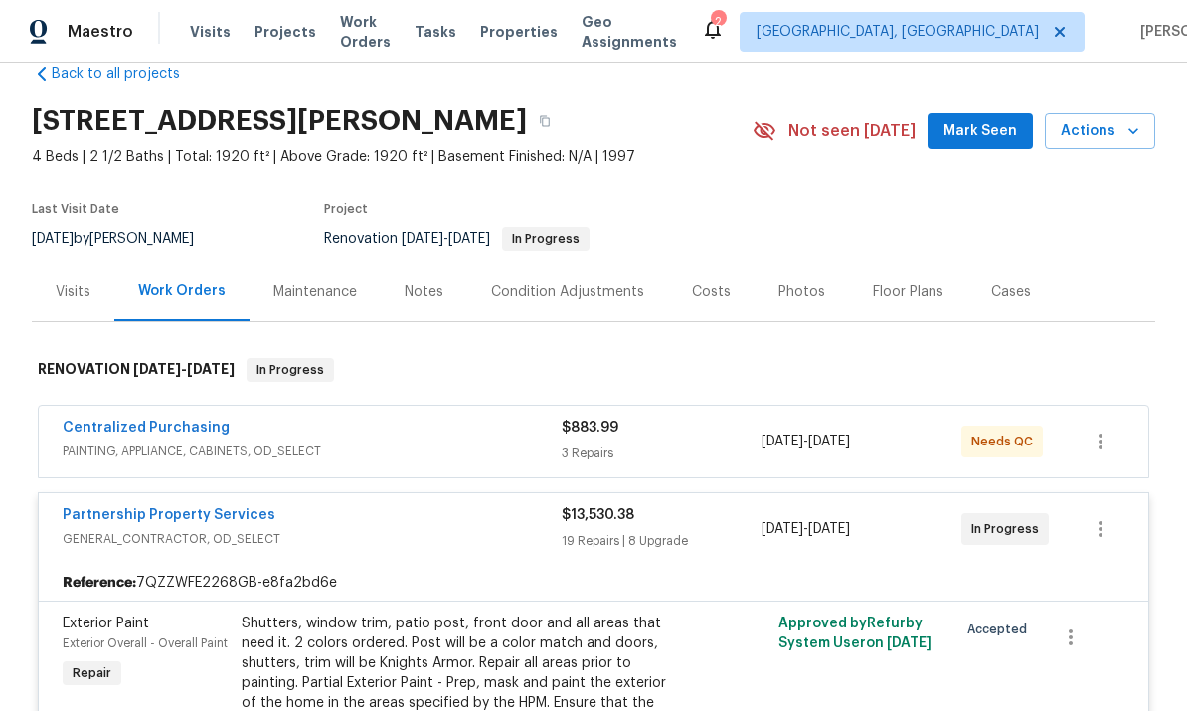
scroll to position [40, 0]
click at [408, 445] on span "PAINTING, APPLIANCE, CABINETS, OD_SELECT" at bounding box center [312, 450] width 499 height 20
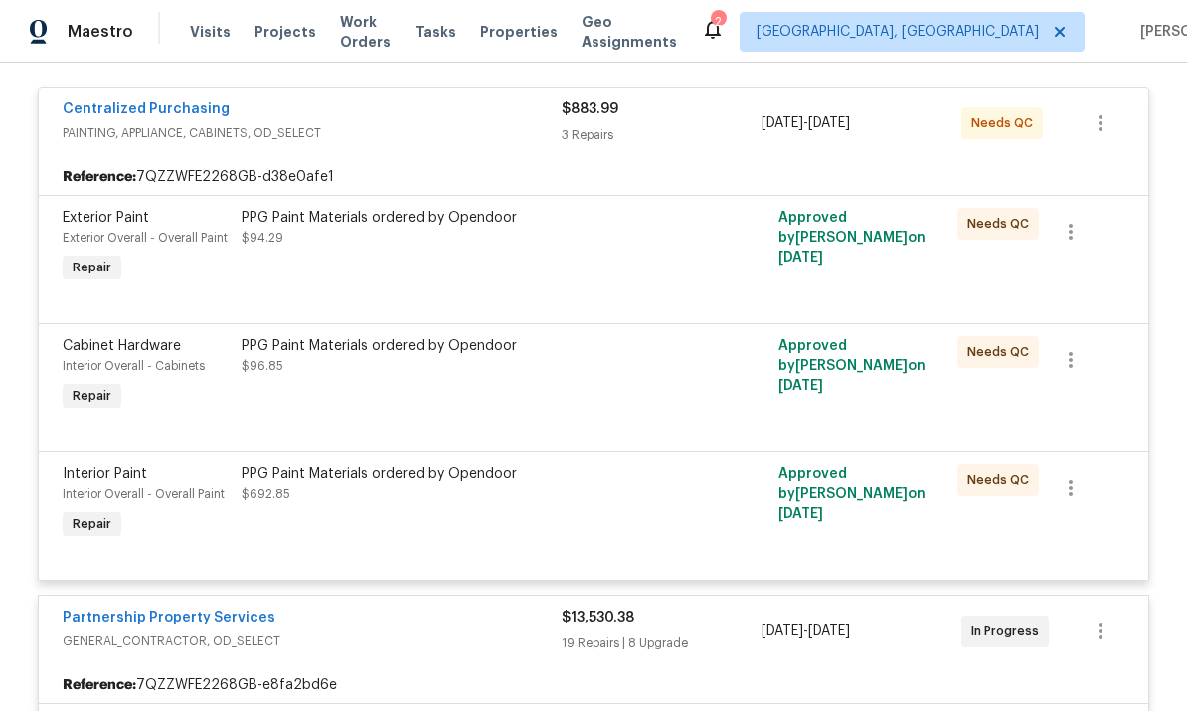
scroll to position [371, 0]
click at [828, 243] on icon "button" at bounding box center [1071, 233] width 24 height 24
click at [692, 241] on div at bounding box center [593, 355] width 1187 height 711
click at [417, 374] on div "PPG Paint Materials ordered by Opendoor $96.85" at bounding box center [459, 357] width 435 height 40
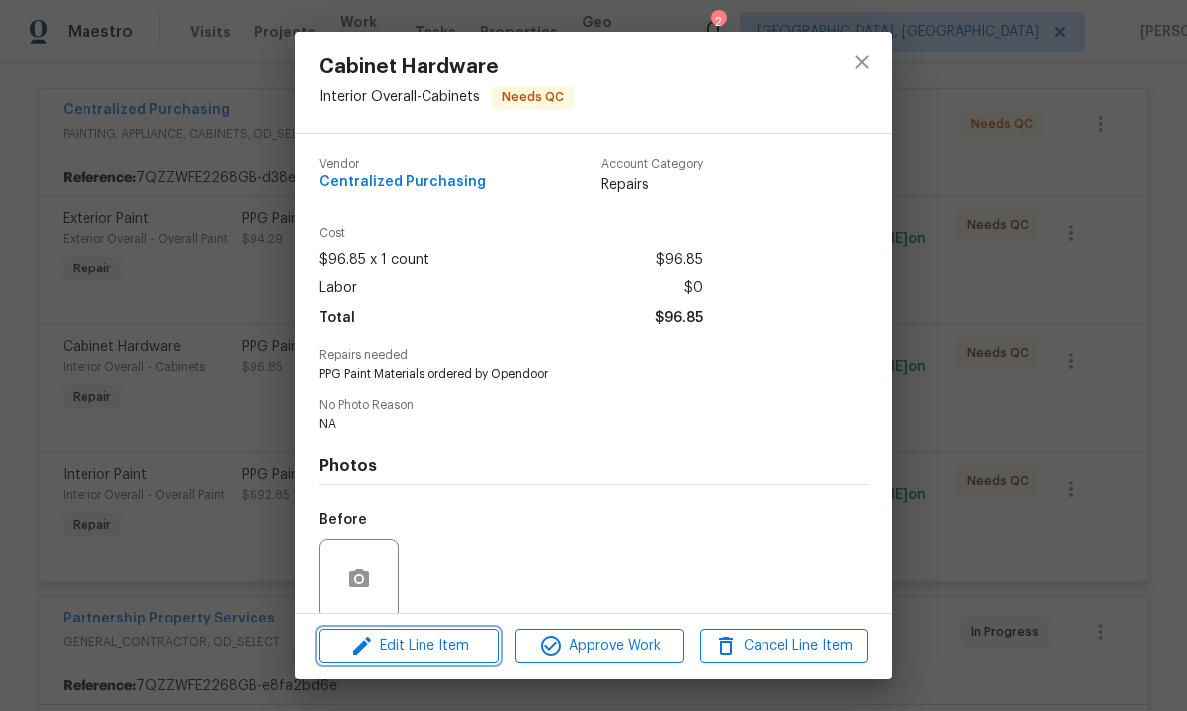
click at [451, 642] on span "Edit Line Item" at bounding box center [409, 646] width 168 height 25
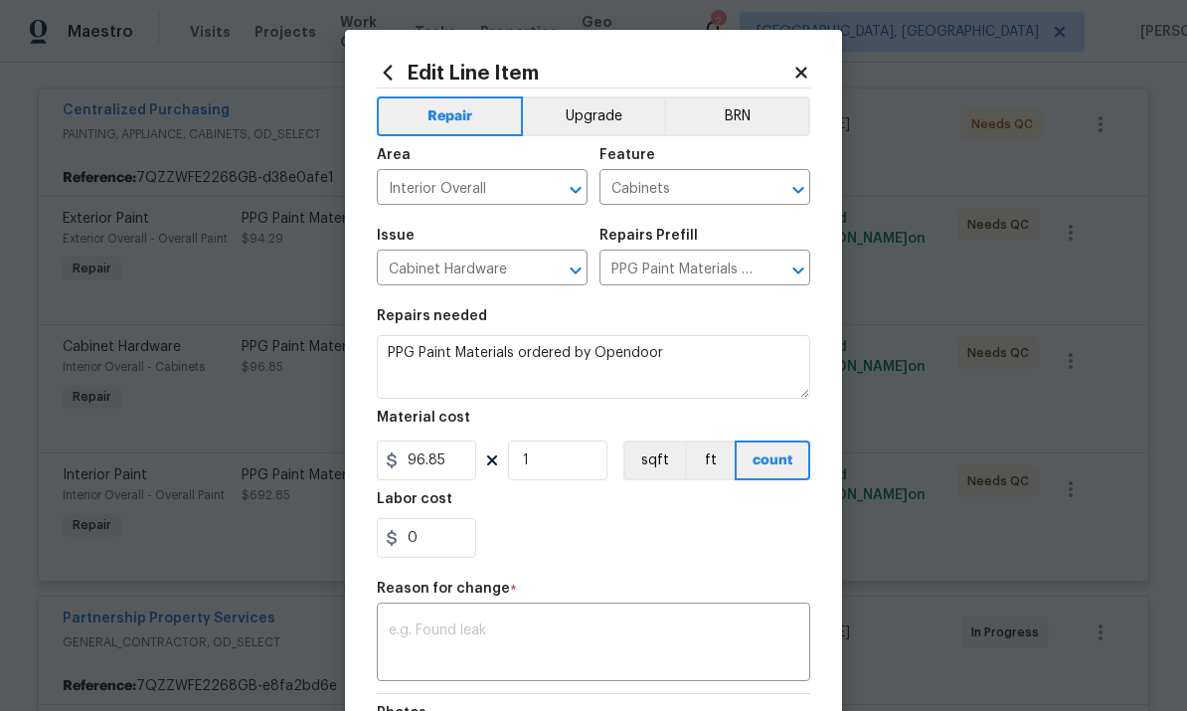
click at [596, 113] on button "Upgrade" at bounding box center [594, 116] width 142 height 40
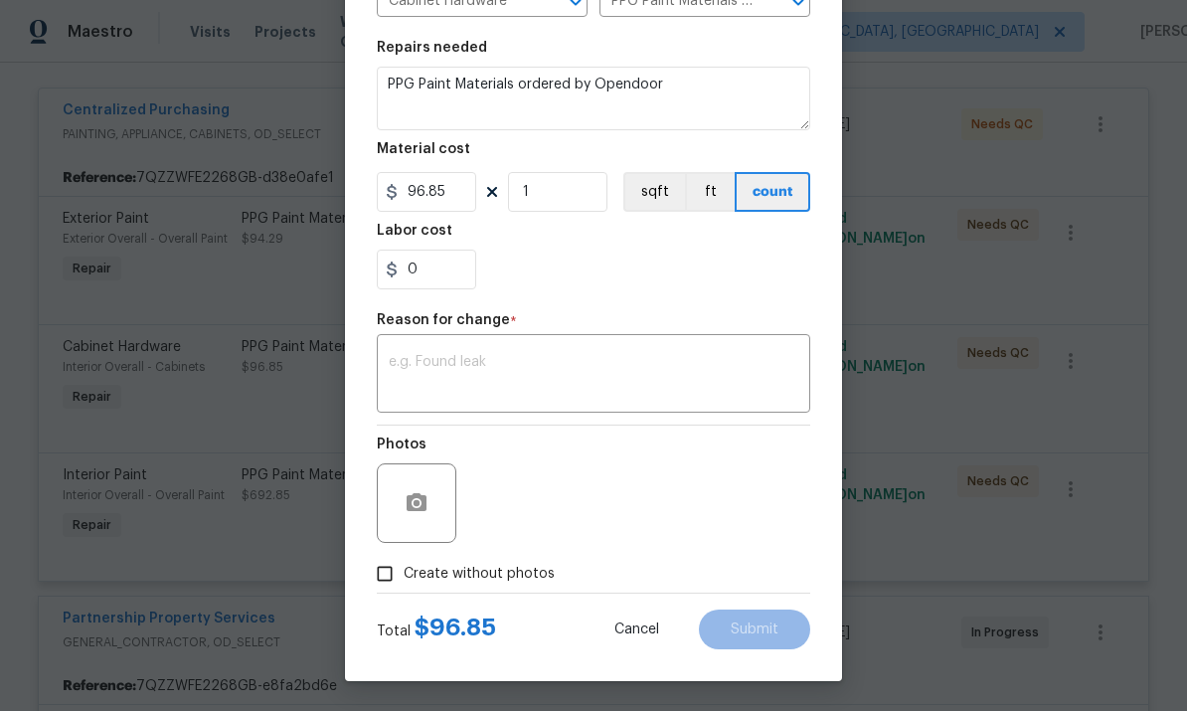
scroll to position [272, 0]
click at [481, 355] on textarea at bounding box center [594, 376] width 410 height 42
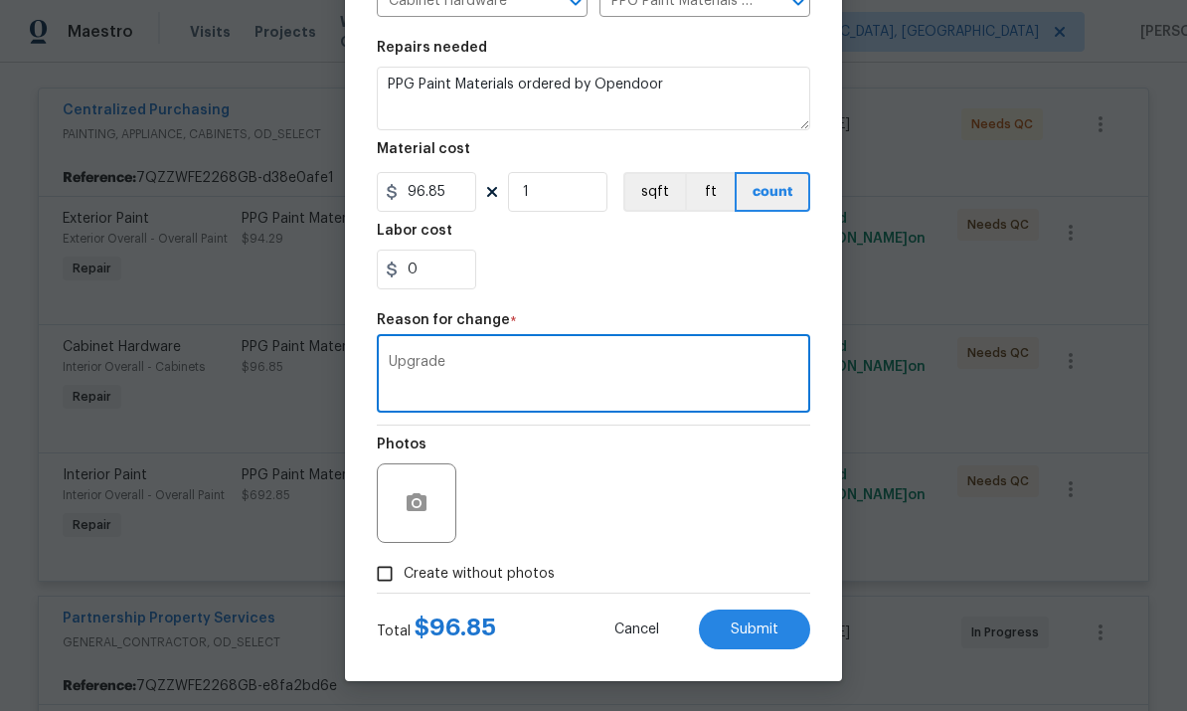
type textarea "Upgrade"
click at [764, 637] on button "Submit" at bounding box center [754, 629] width 111 height 40
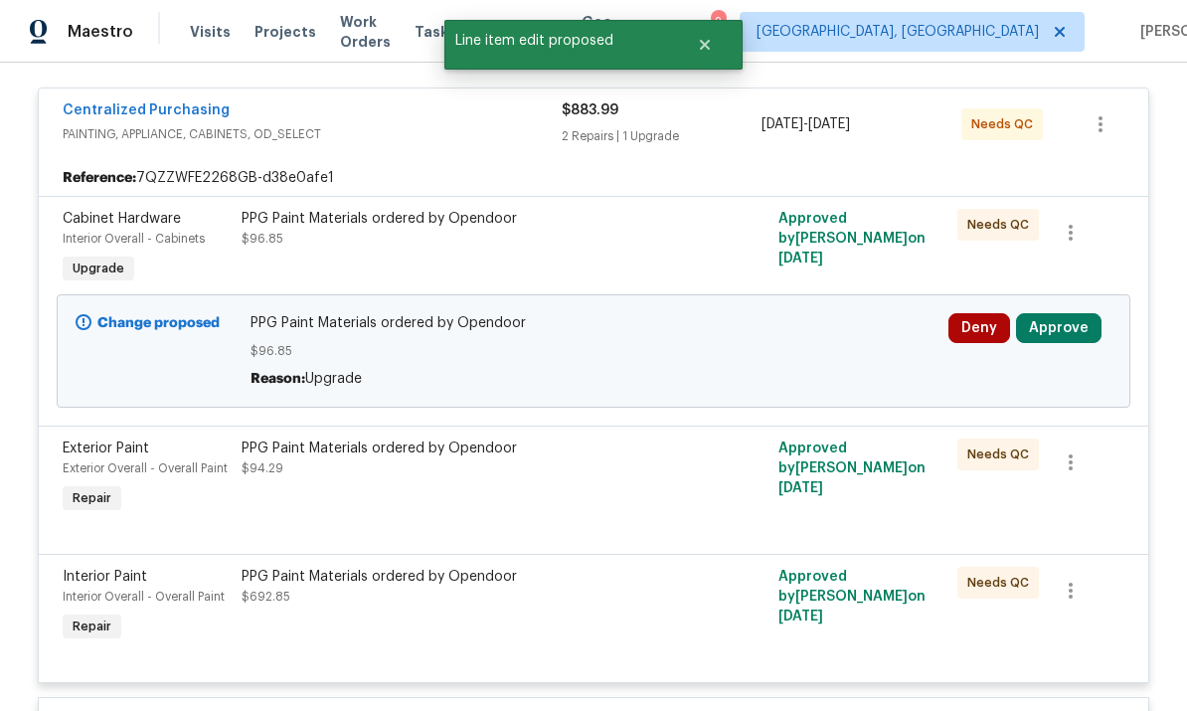
click at [541, 432] on div "PPG Paint Materials ordered by Opendoor $94.29" at bounding box center [459, 477] width 447 height 91
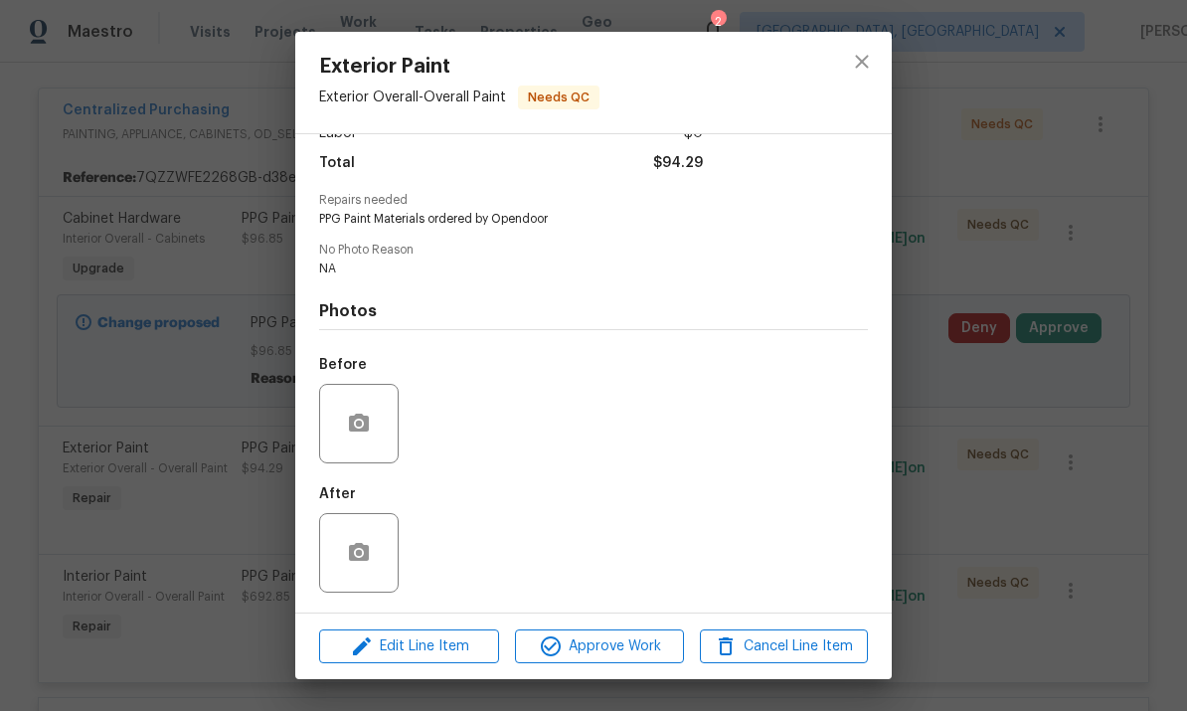
scroll to position [160, 0]
click at [461, 652] on span "Edit Line Item" at bounding box center [409, 646] width 168 height 25
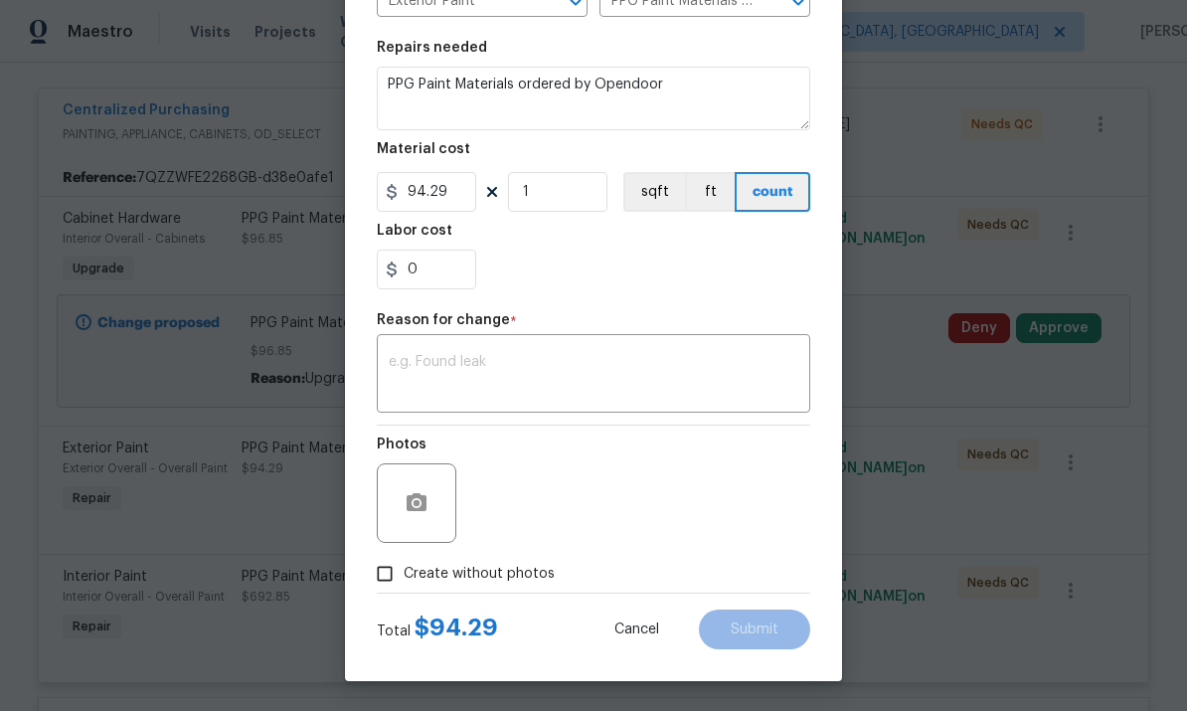
scroll to position [272, 0]
click at [533, 356] on textarea at bounding box center [594, 376] width 410 height 42
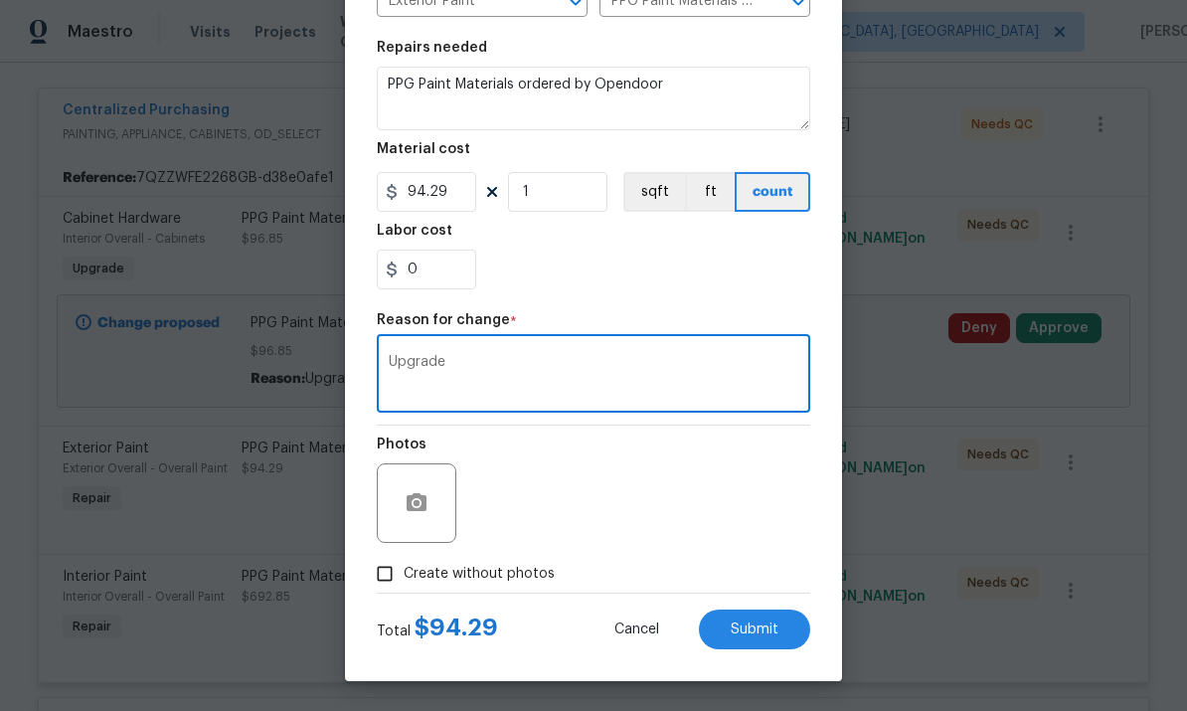
type textarea "Upgrade"
click at [760, 632] on span "Submit" at bounding box center [755, 629] width 48 height 15
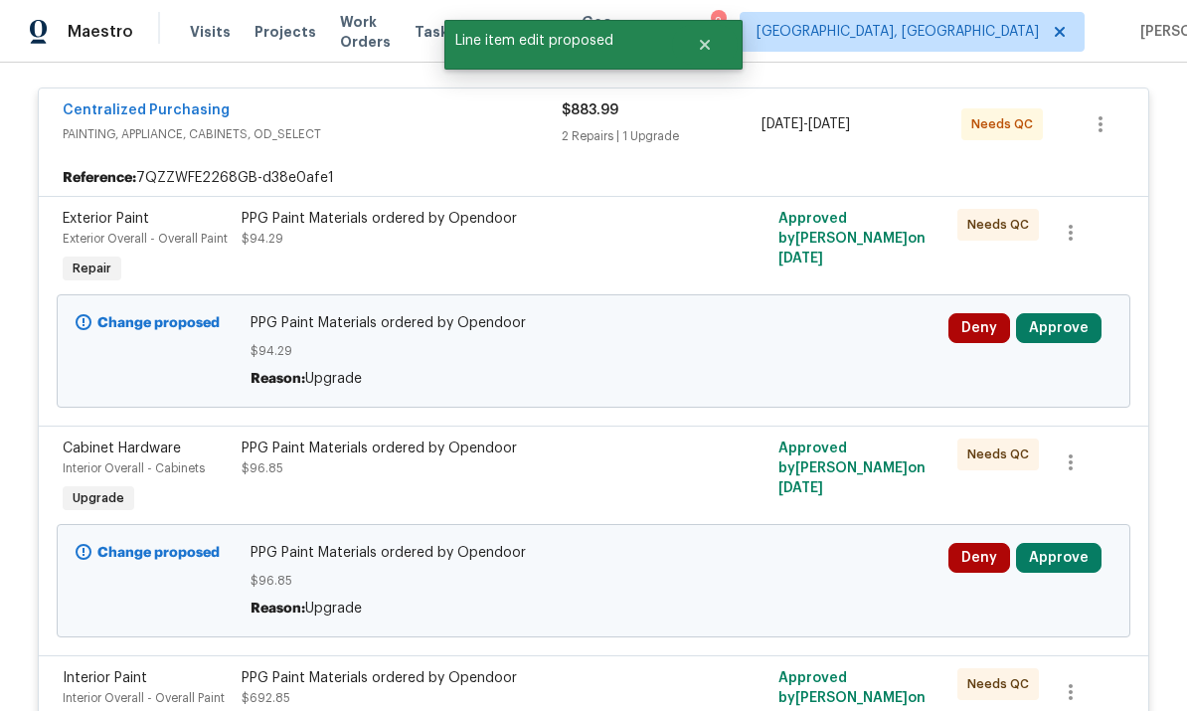
scroll to position [0, 0]
click at [828, 543] on button "Approve" at bounding box center [1058, 558] width 85 height 30
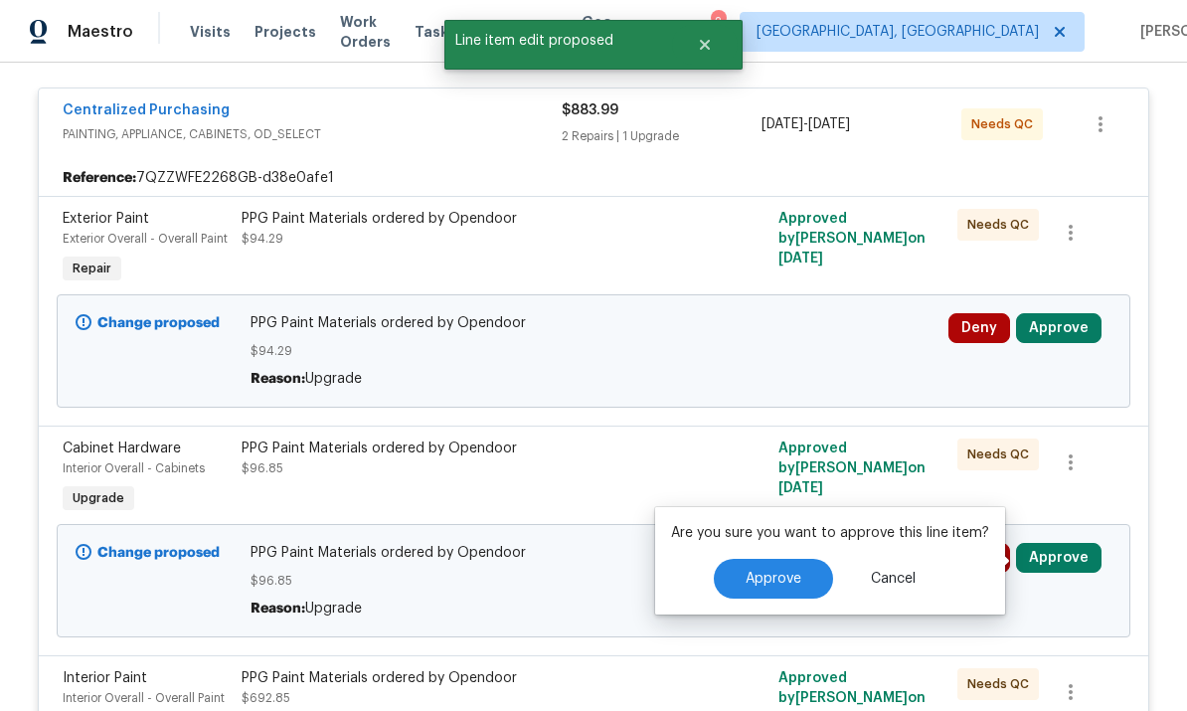
click at [759, 559] on button "Approve" at bounding box center [773, 579] width 119 height 40
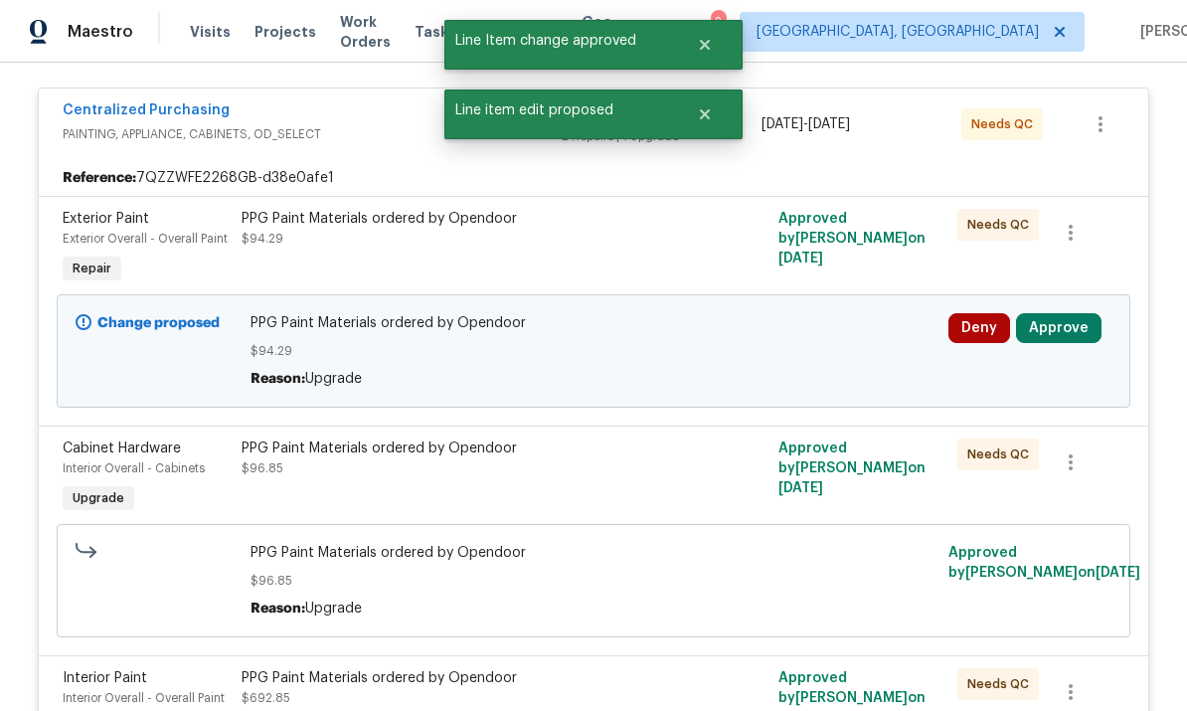
click at [828, 313] on button "Approve" at bounding box center [1058, 328] width 85 height 30
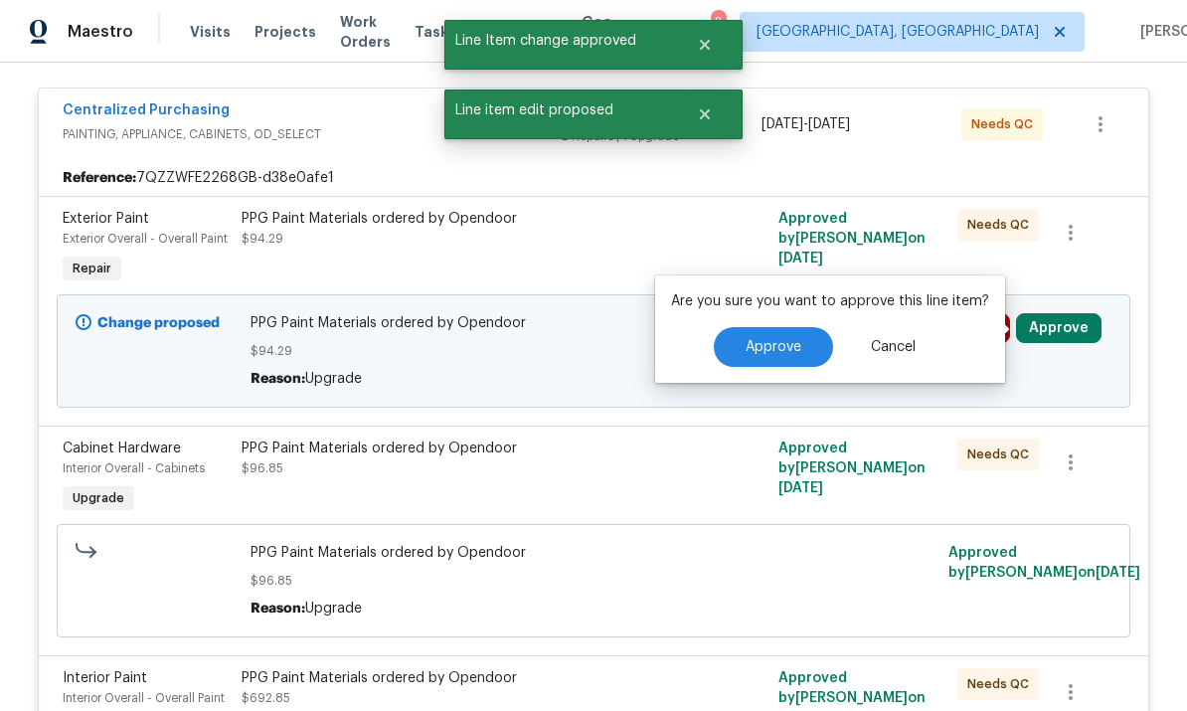
click at [787, 340] on span "Approve" at bounding box center [774, 347] width 56 height 15
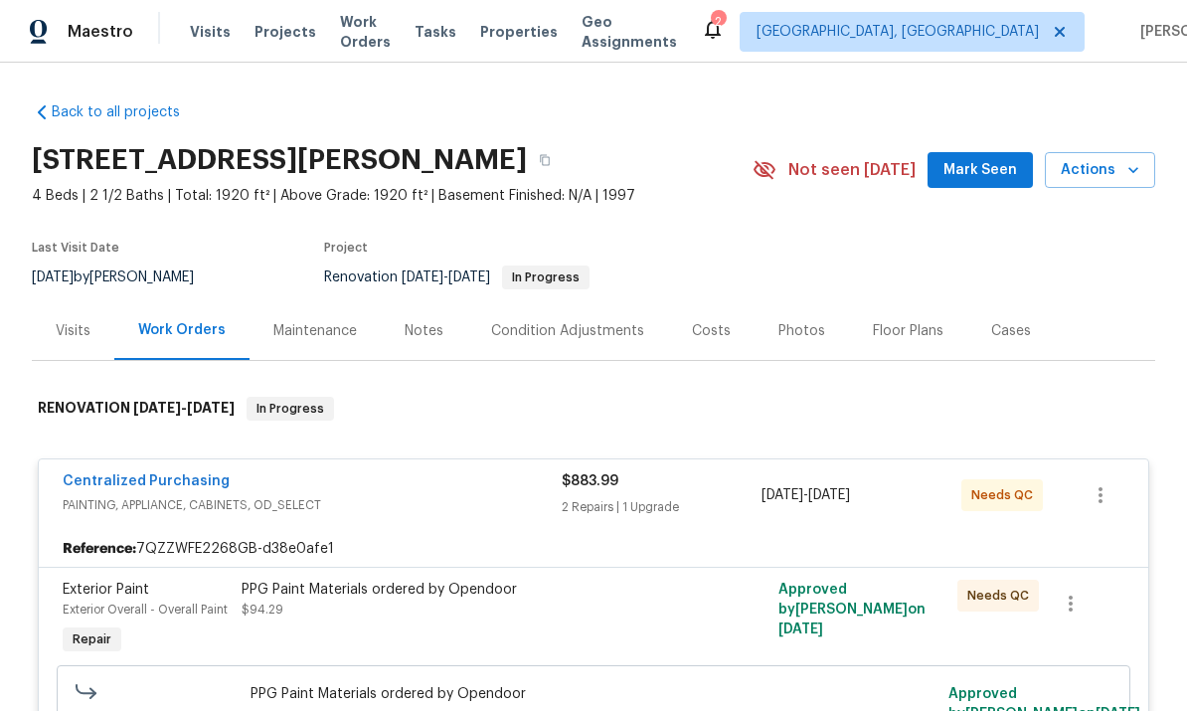
click at [698, 321] on div "Costs" at bounding box center [711, 331] width 39 height 20
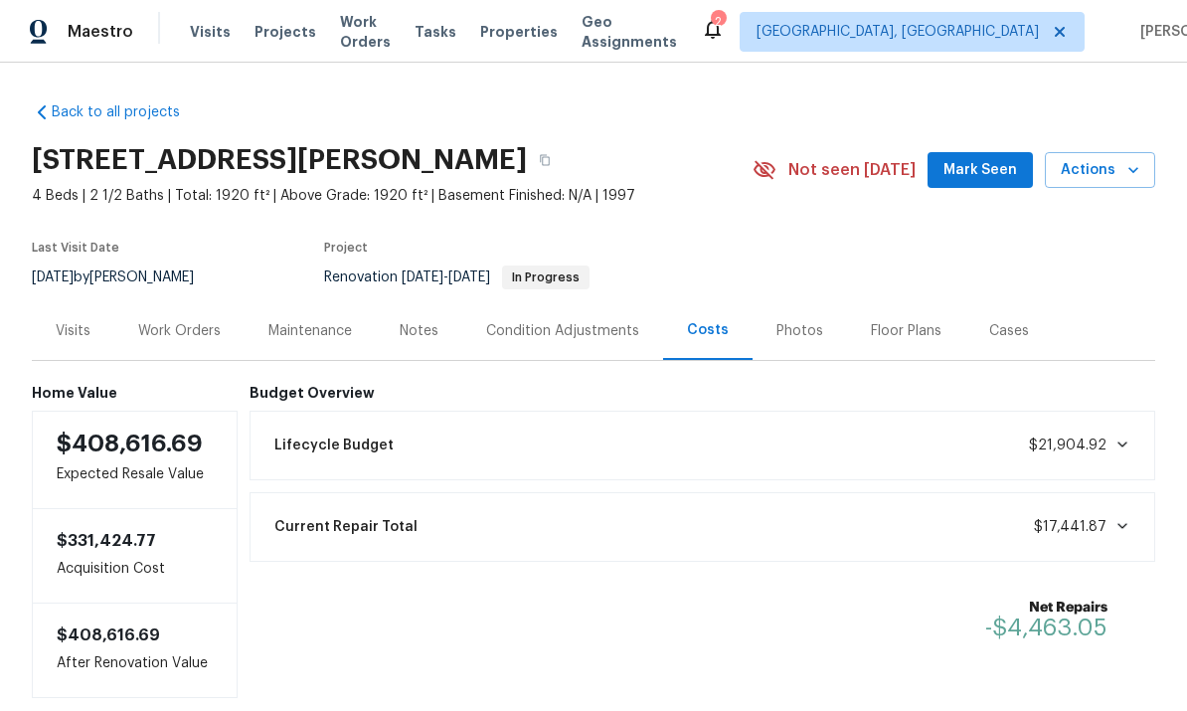
click at [536, 33] on span "Properties" at bounding box center [519, 32] width 78 height 20
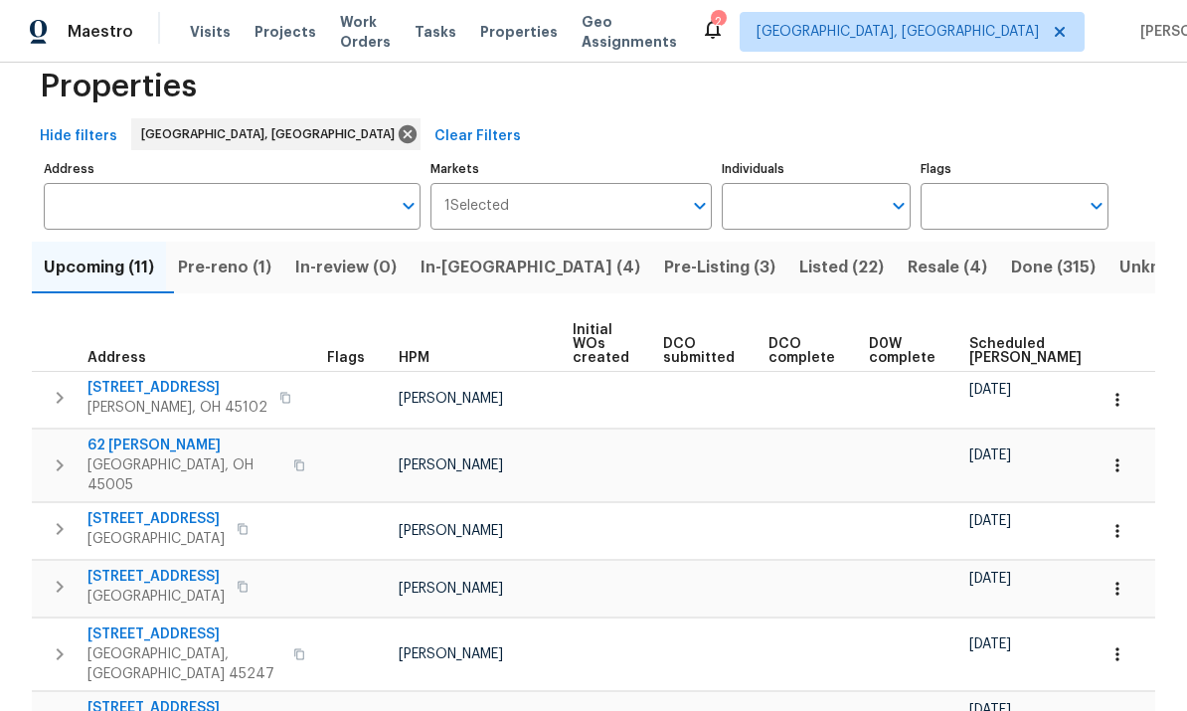
scroll to position [50, 0]
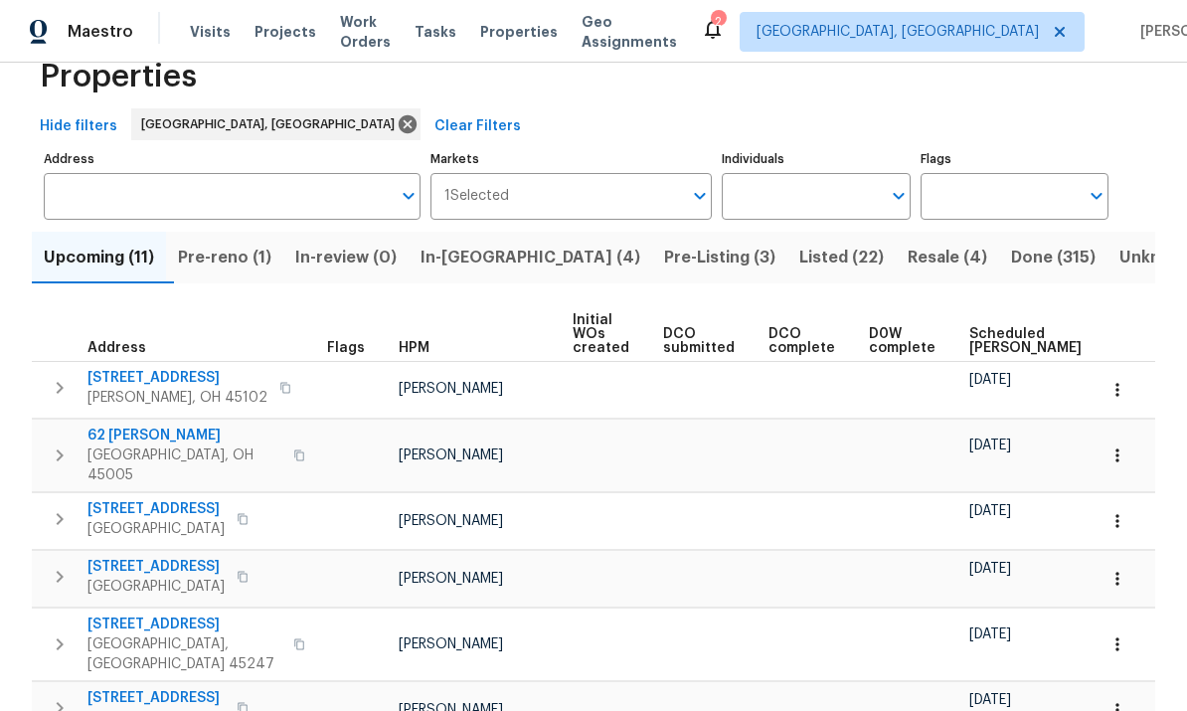
click at [652, 272] on button "Pre-Listing (3)" at bounding box center [719, 258] width 135 height 52
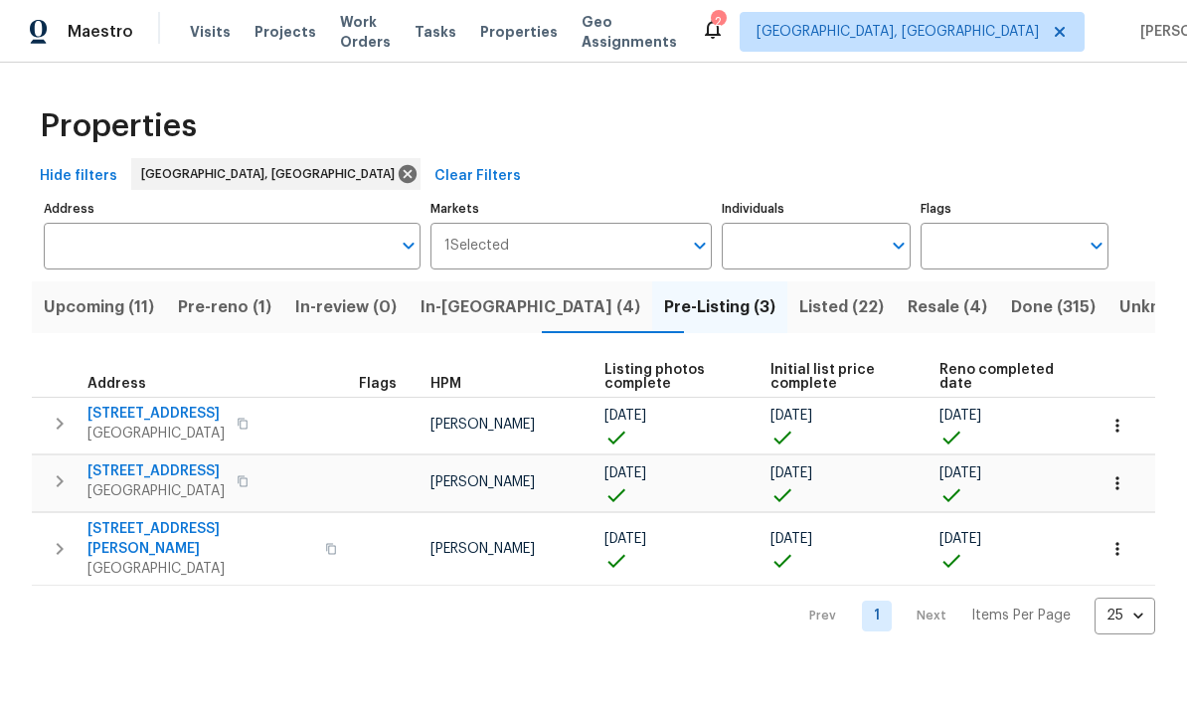
click at [233, 309] on span "Pre-reno (1)" at bounding box center [224, 307] width 93 height 28
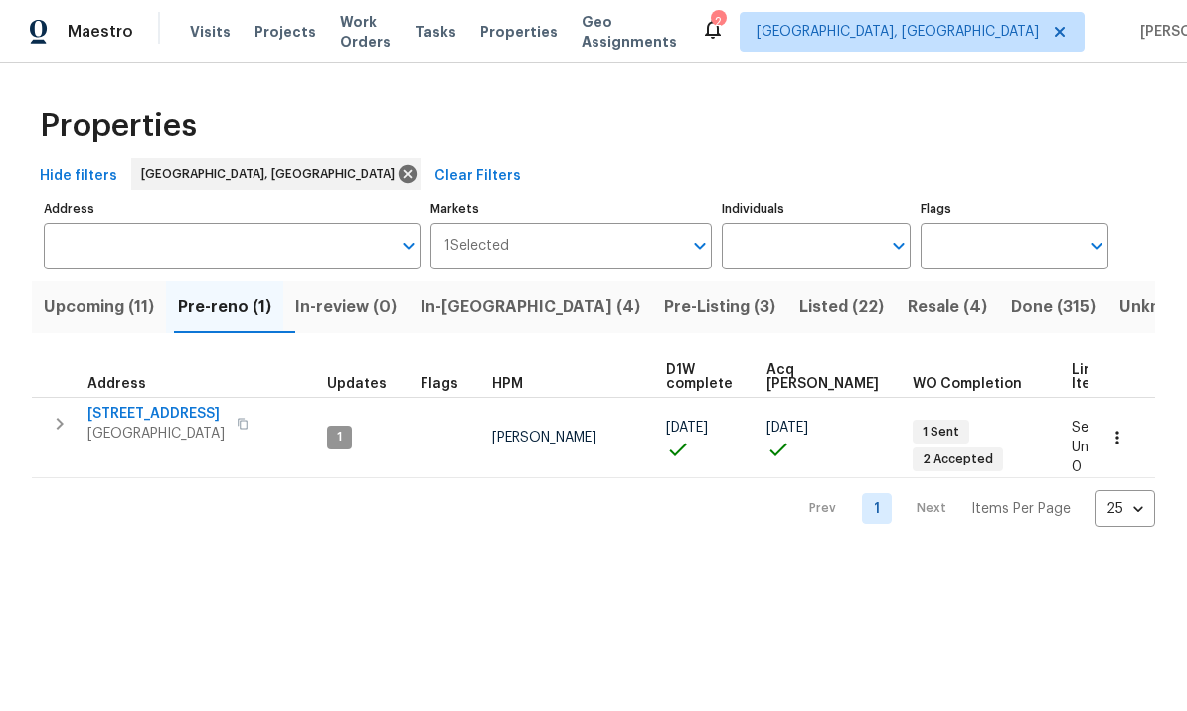
click at [93, 306] on span "Upcoming (11)" at bounding box center [99, 307] width 110 height 28
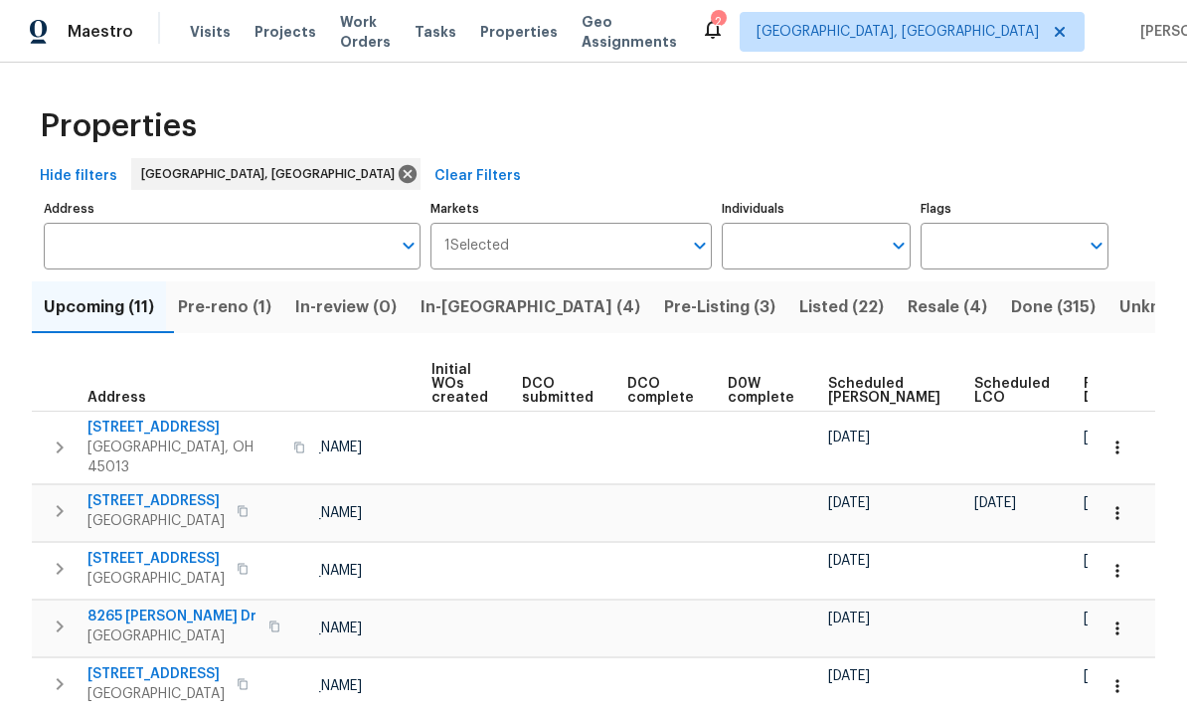
scroll to position [0, 140]
click at [828, 393] on span "Ready Date" at bounding box center [1107, 391] width 44 height 28
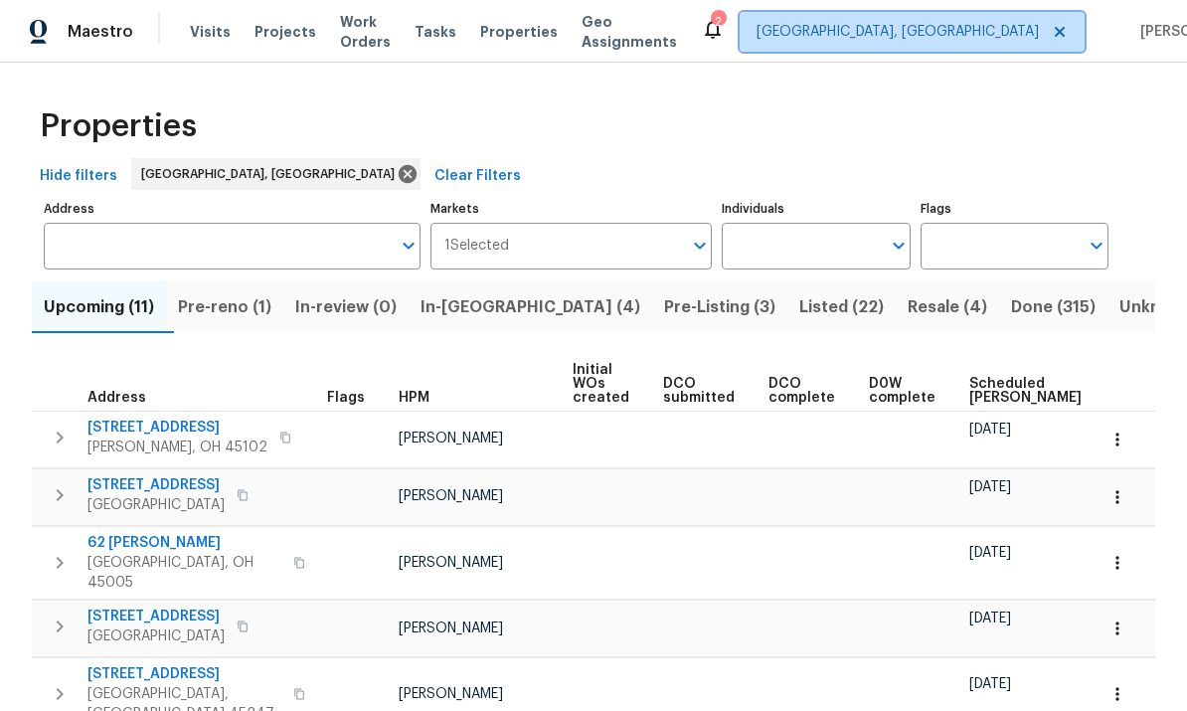
click at [828, 37] on span "Cincinnati, OH" at bounding box center [898, 32] width 282 height 20
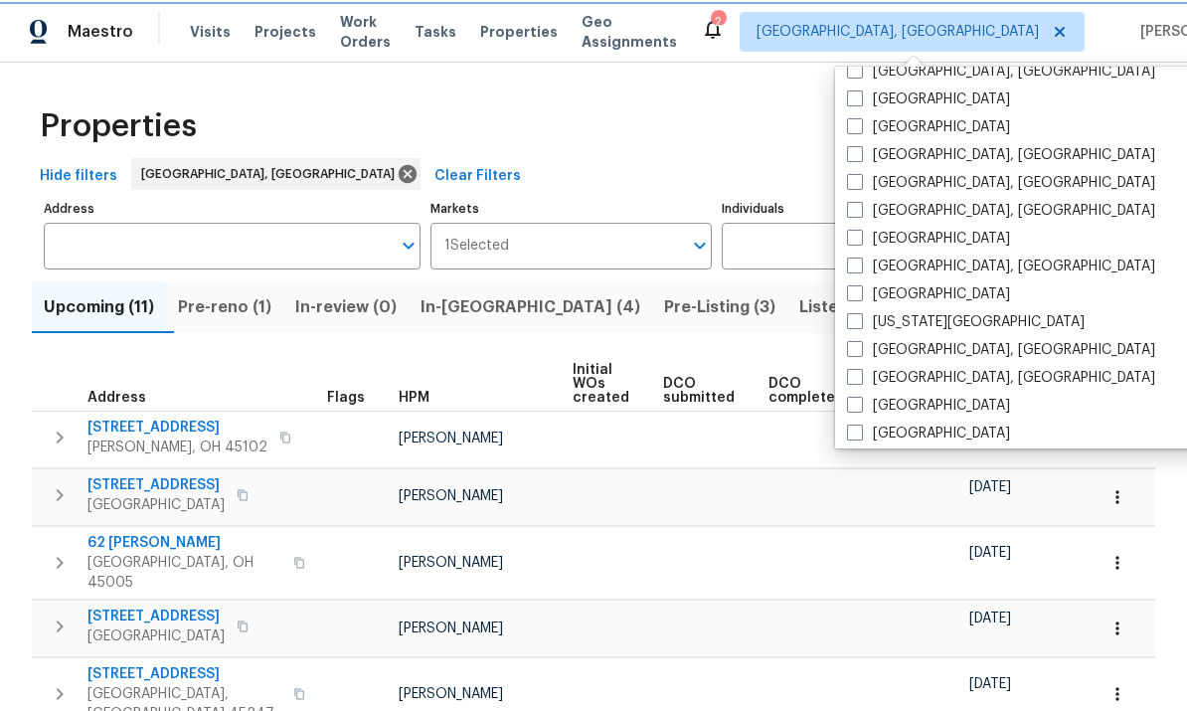
scroll to position [589, 0]
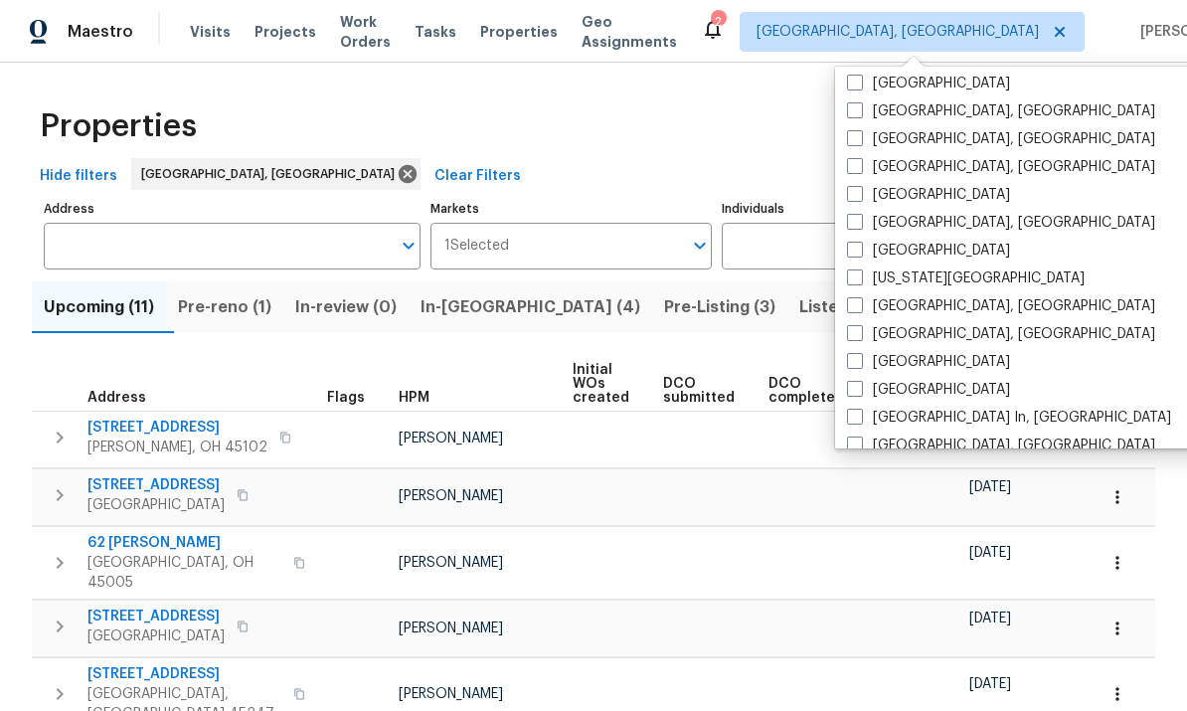
click at [828, 225] on span at bounding box center [855, 222] width 16 height 16
click at [828, 225] on input "Indianapolis, IN" at bounding box center [853, 219] width 13 height 13
checkbox input "true"
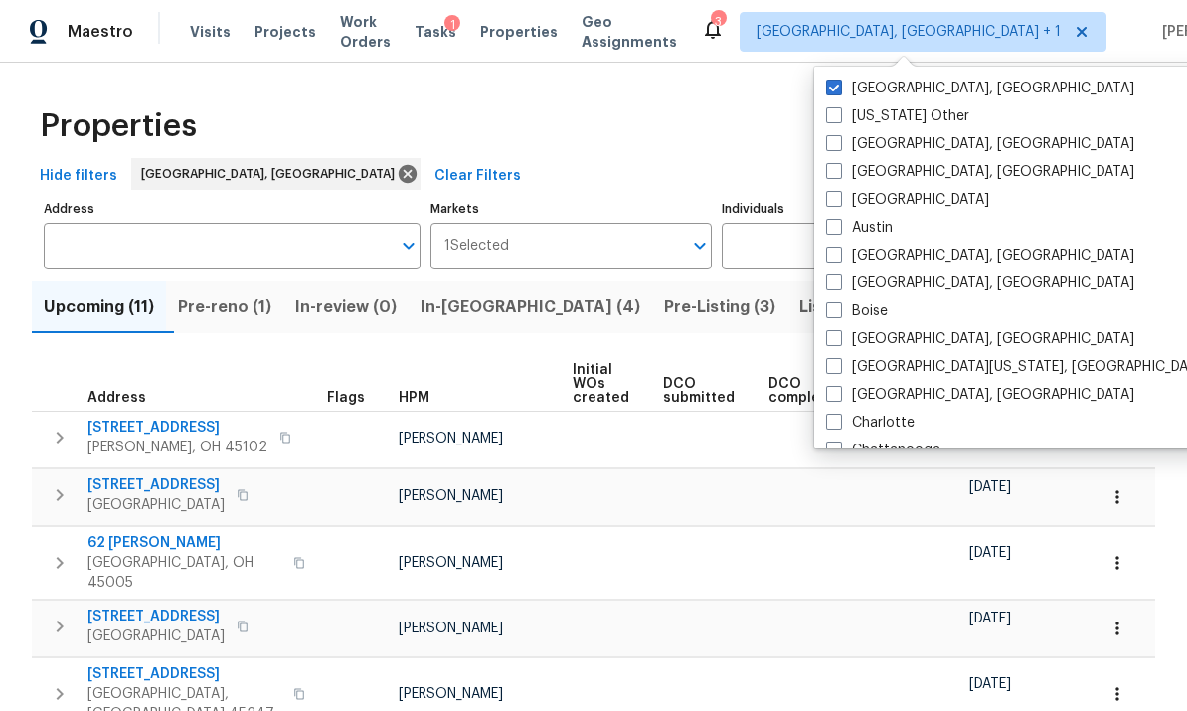
click at [828, 87] on span at bounding box center [834, 88] width 16 height 16
click at [828, 87] on input "Cincinnati, OH" at bounding box center [832, 85] width 13 height 13
checkbox input "false"
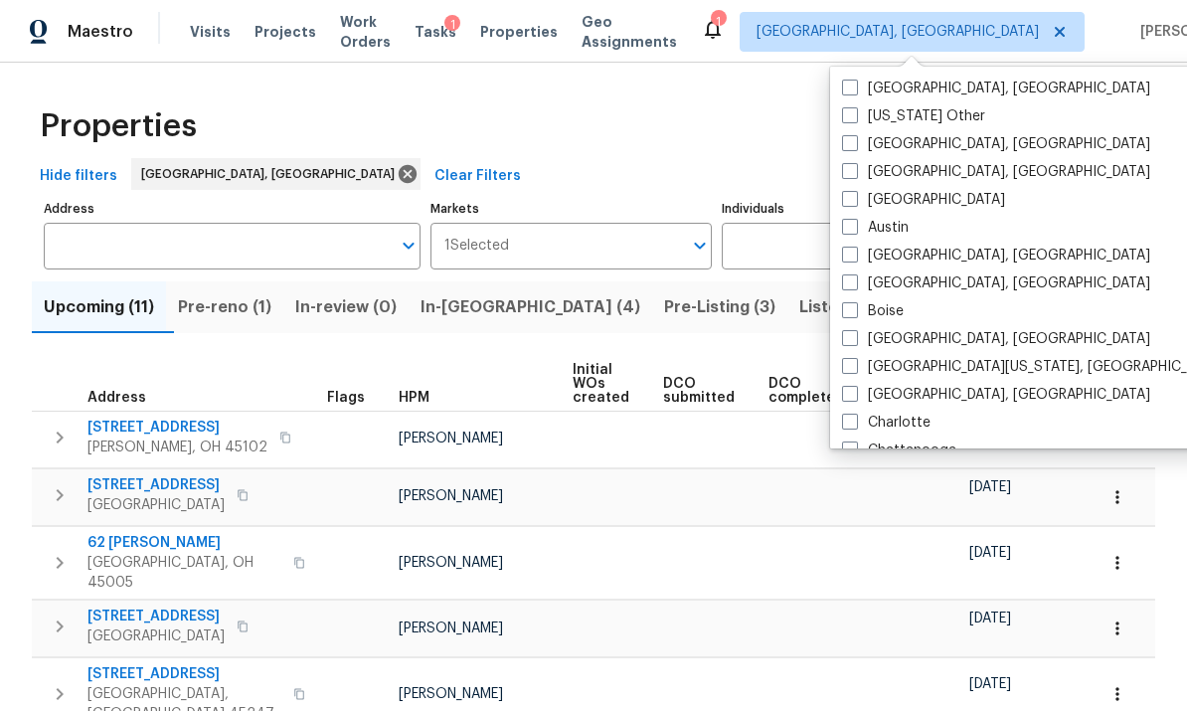
click at [210, 40] on span "Visits" at bounding box center [210, 32] width 41 height 20
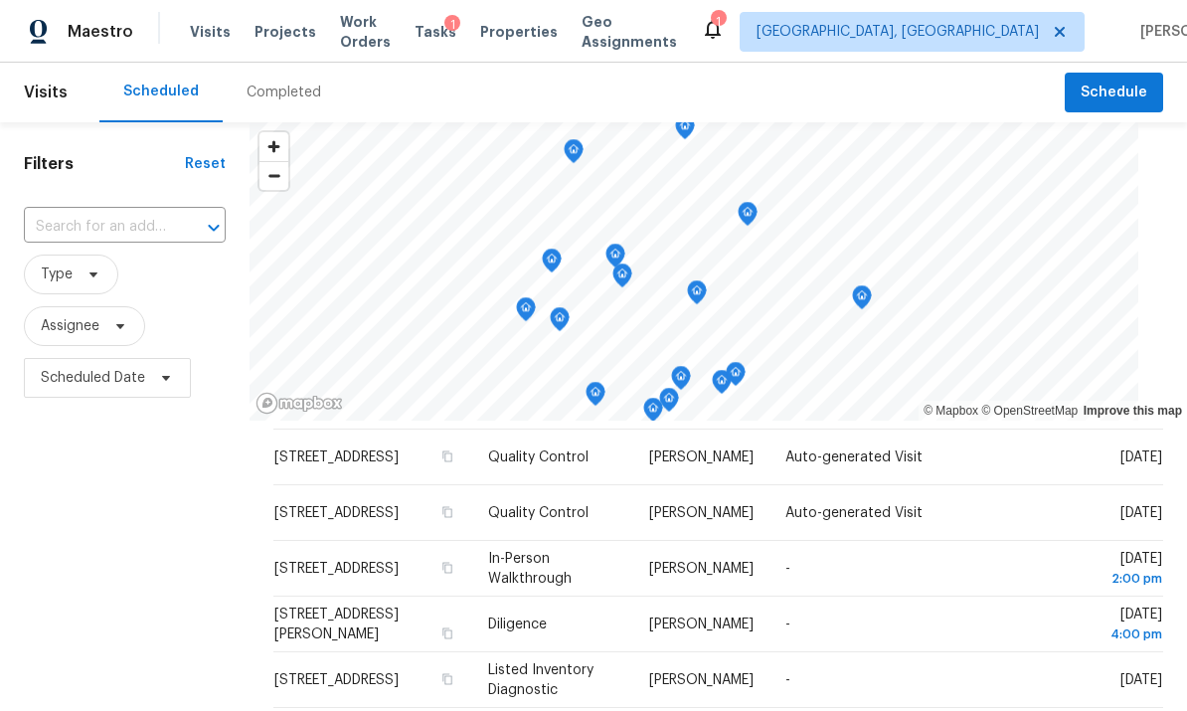
scroll to position [863, 0]
click at [326, 608] on span "1434 N Chester Ave, Indianapolis, IN 46201" at bounding box center [336, 625] width 124 height 34
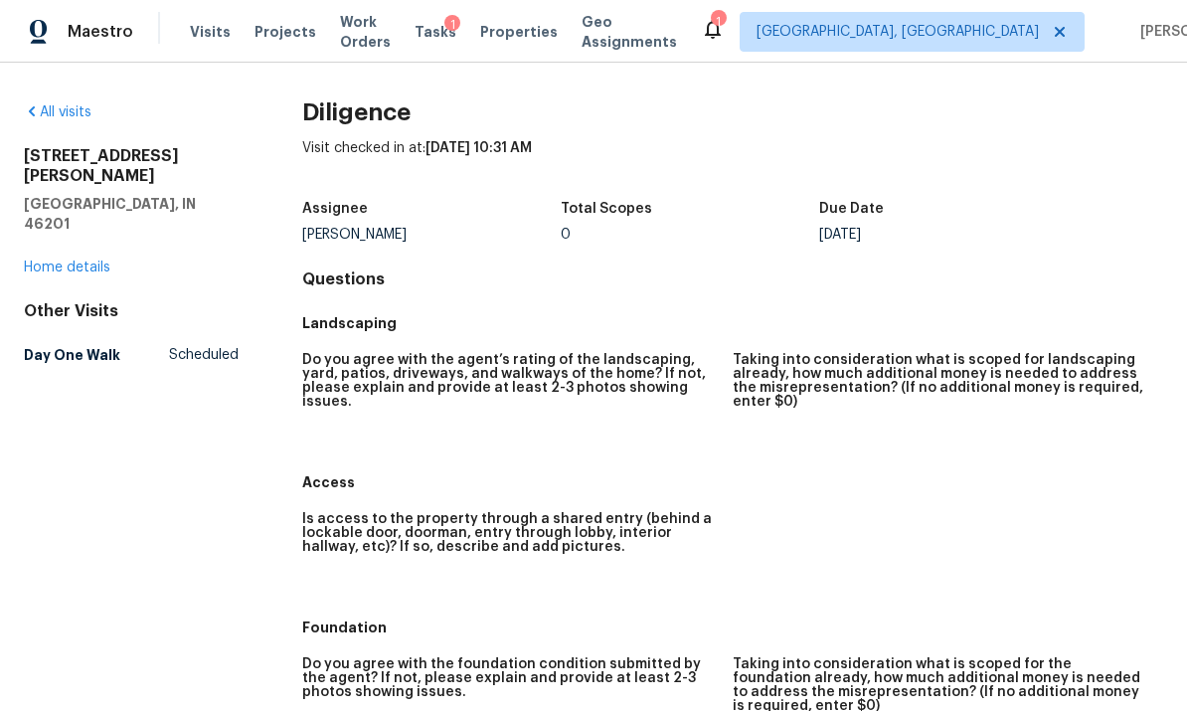
click at [83, 260] on link "Home details" at bounding box center [67, 267] width 86 height 14
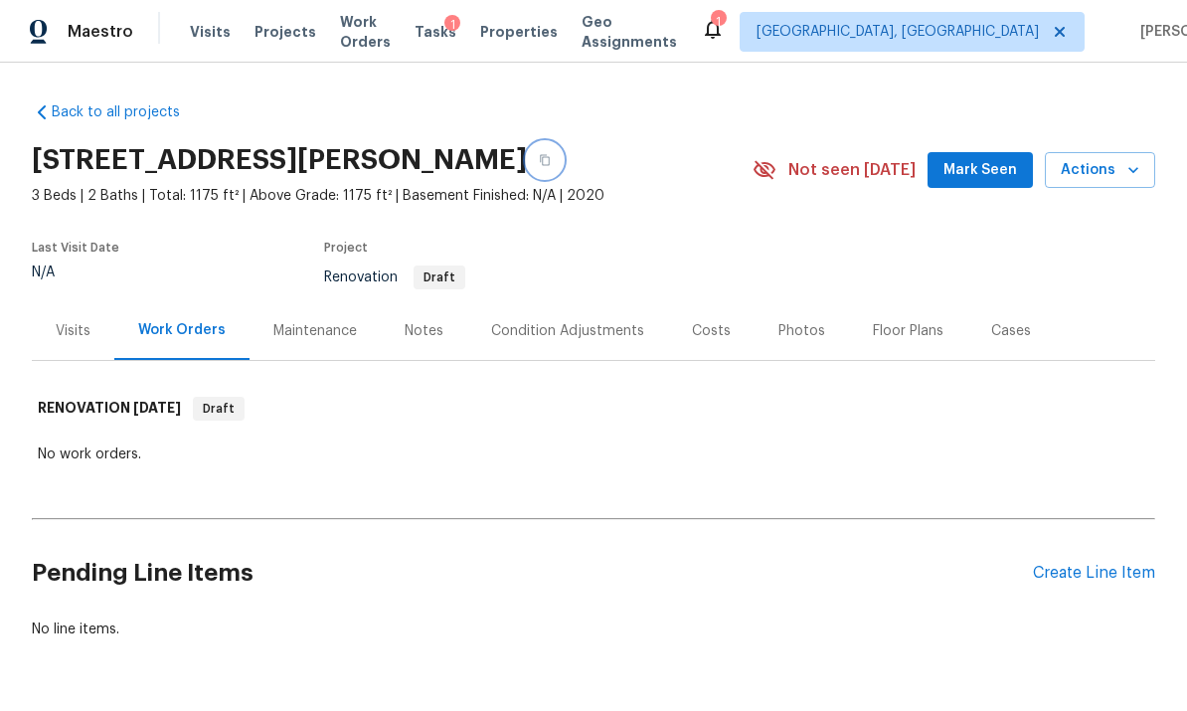
click at [563, 157] on button "button" at bounding box center [545, 160] width 36 height 36
click at [551, 162] on icon "button" at bounding box center [545, 160] width 12 height 12
